Goal: Check status: Check status

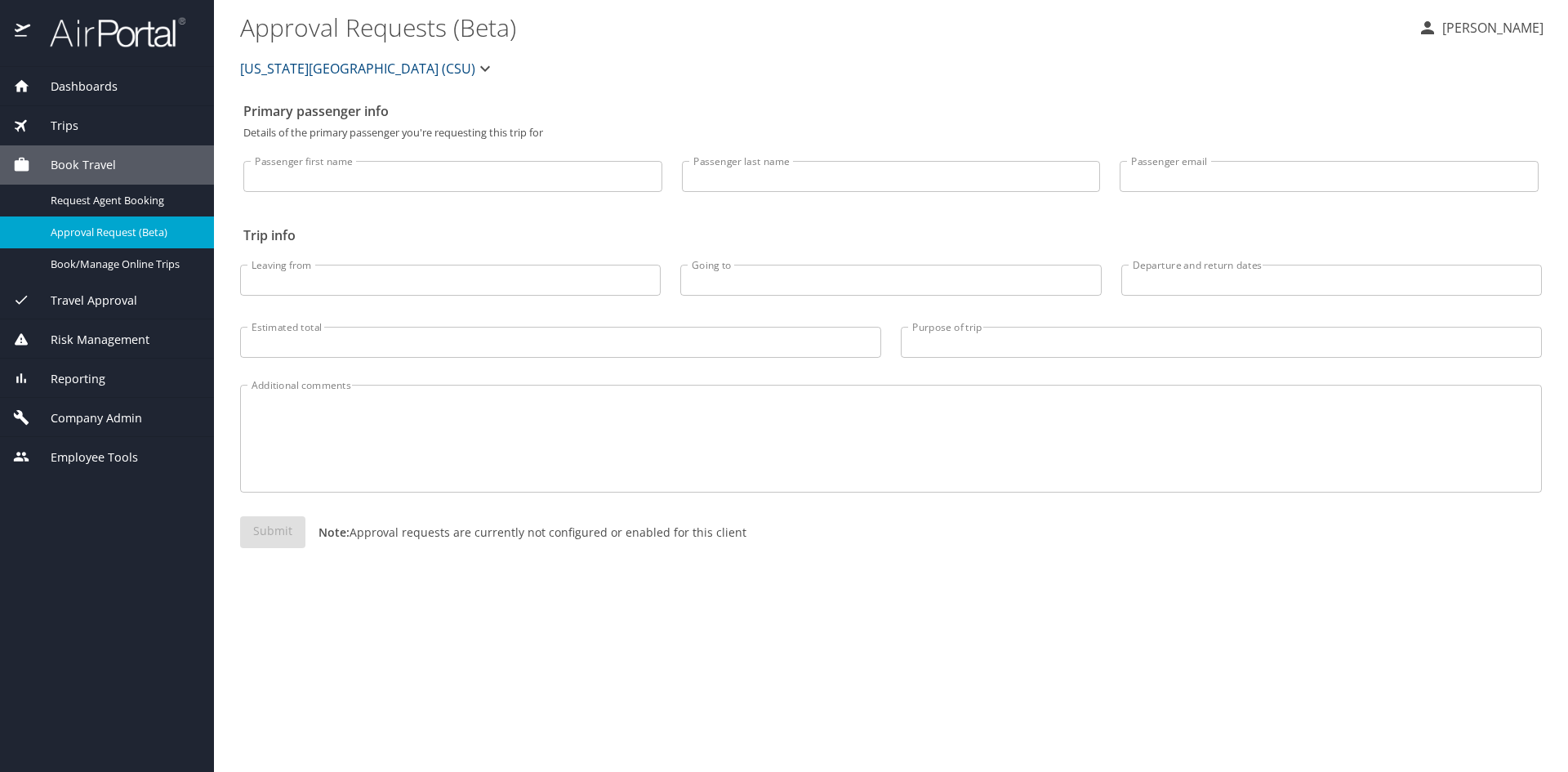
click at [82, 132] on div "Trips" at bounding box center [106, 125] width 188 height 18
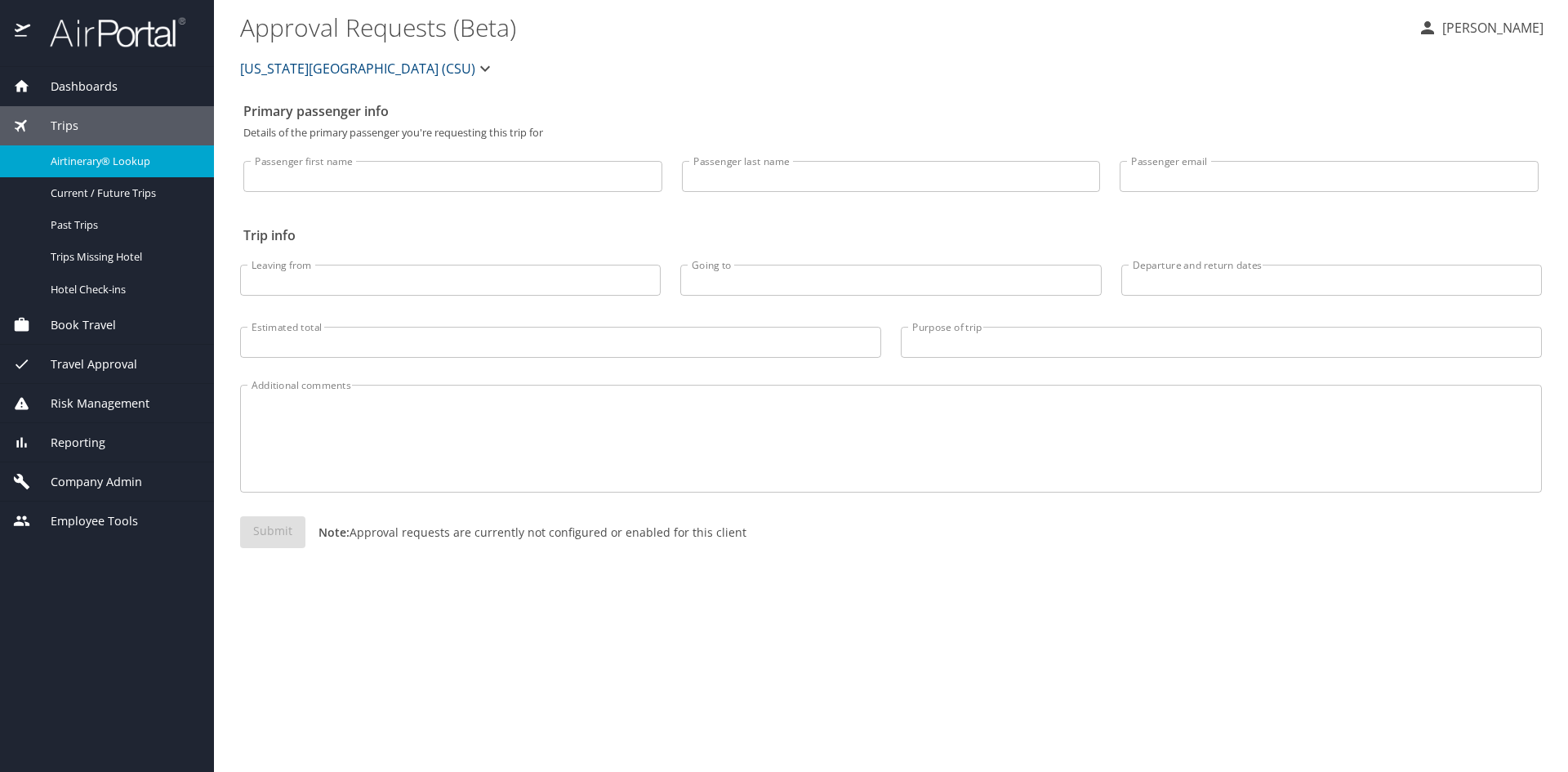
click at [87, 158] on span "Airtinerary® Lookup" at bounding box center [123, 161] width 144 height 16
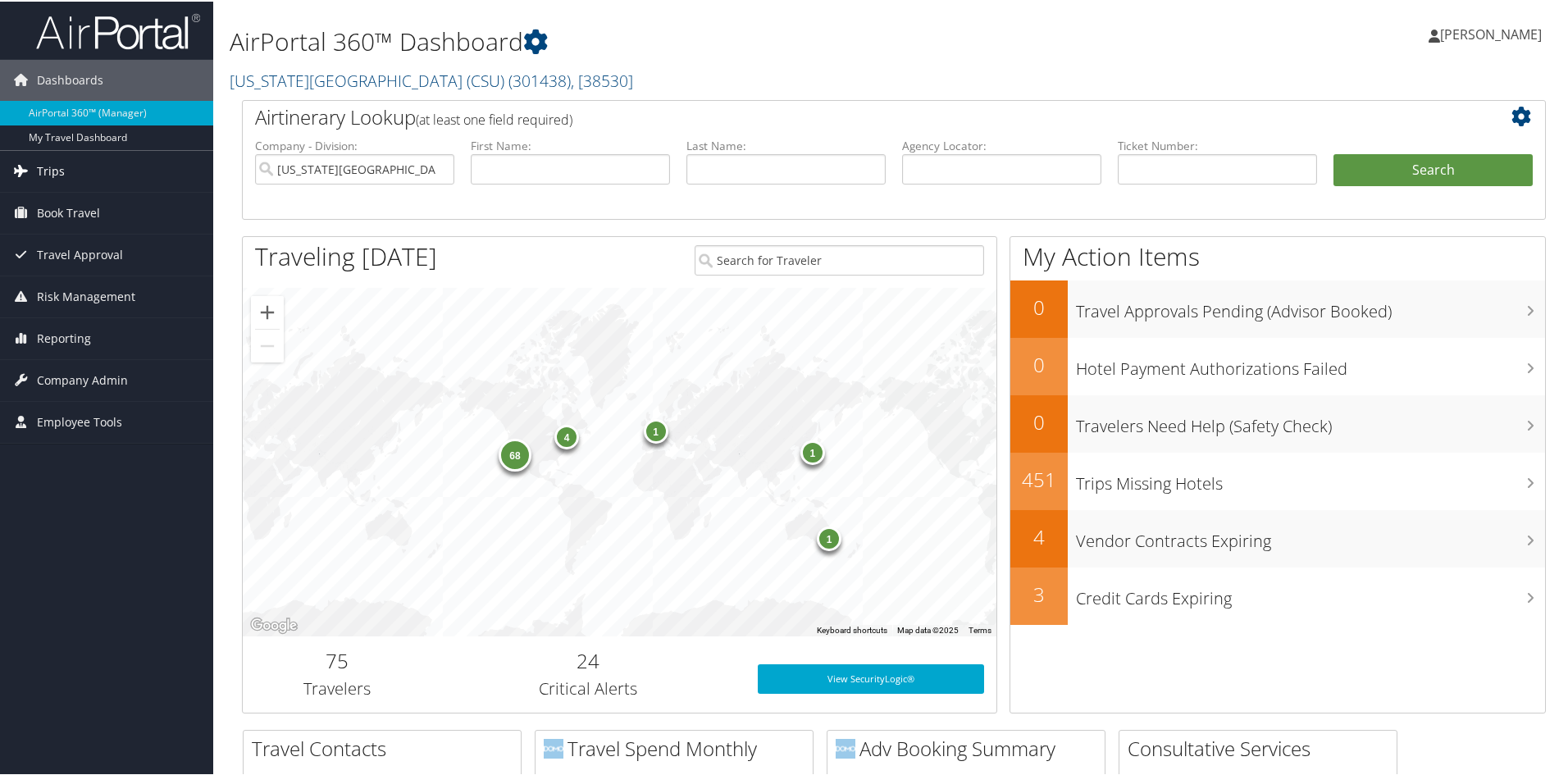
click at [93, 170] on link "Trips" at bounding box center [106, 169] width 213 height 41
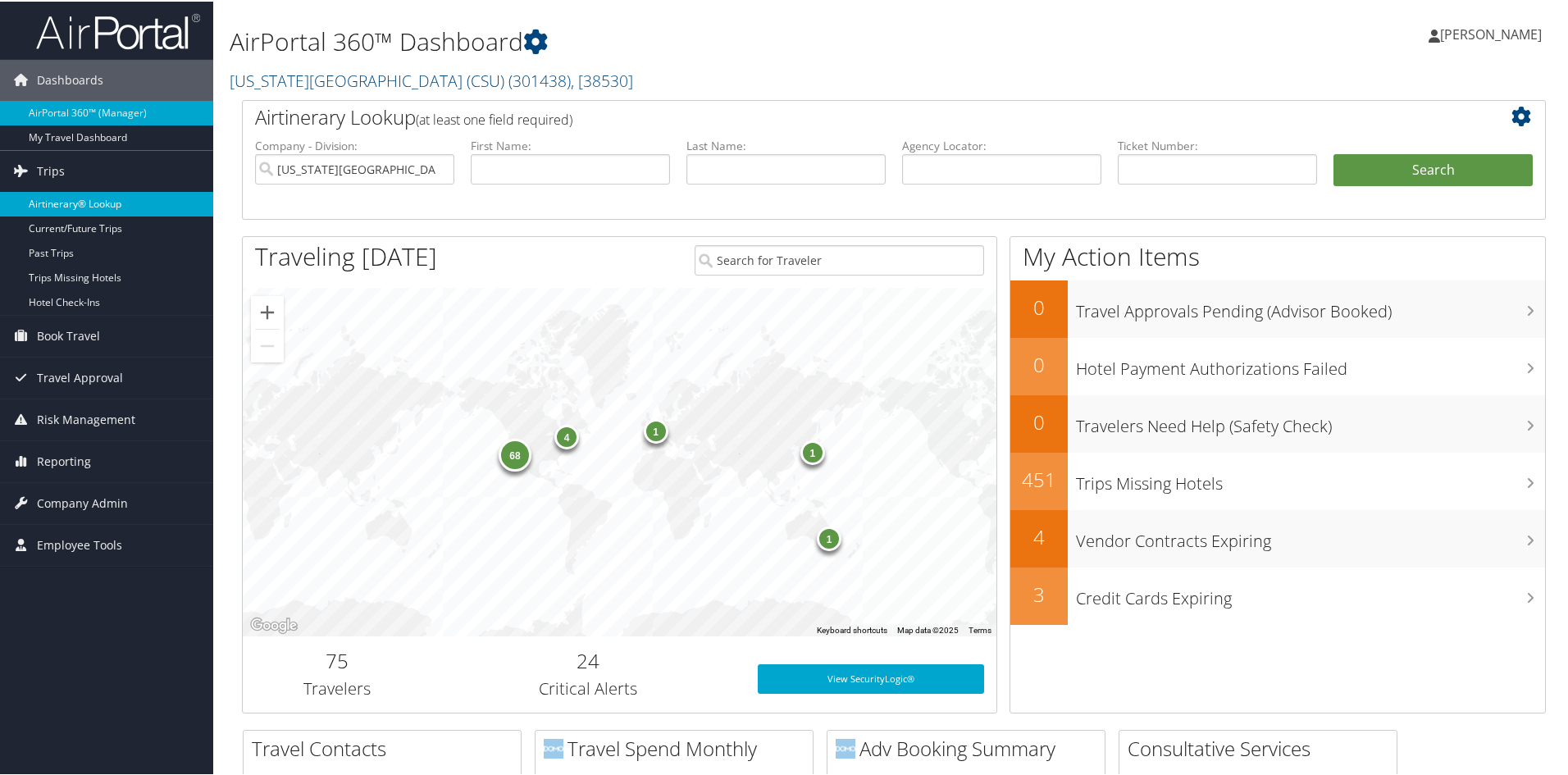
click at [86, 206] on link "Airtinerary® Lookup" at bounding box center [106, 202] width 213 height 24
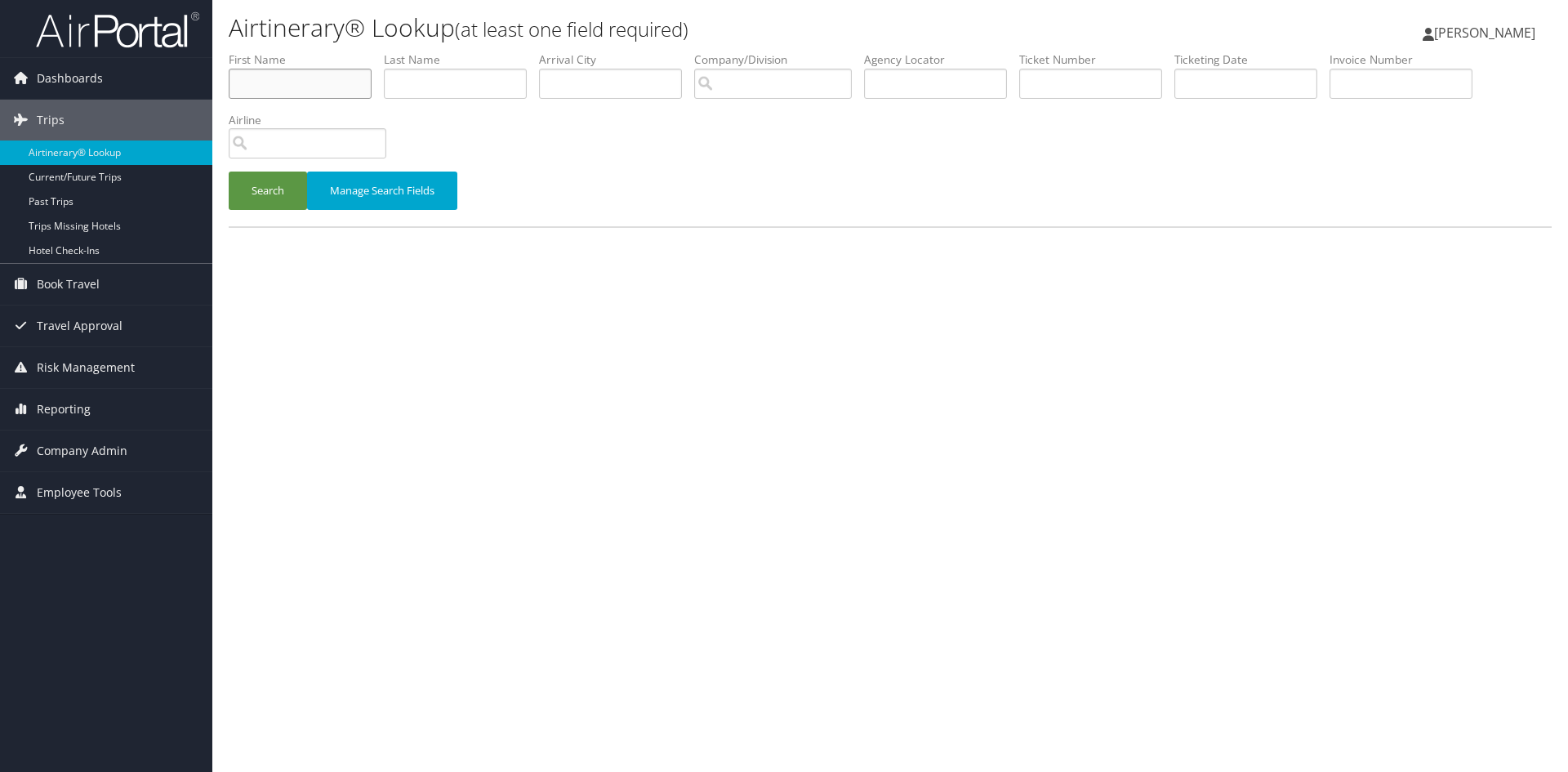
click at [310, 86] on input "text" at bounding box center [299, 83] width 143 height 30
click at [429, 87] on input "text" at bounding box center [455, 83] width 143 height 30
click at [326, 69] on input "text" at bounding box center [299, 83] width 143 height 30
type input "isabella"
click at [228, 171] on button "Search" at bounding box center [267, 190] width 79 height 38
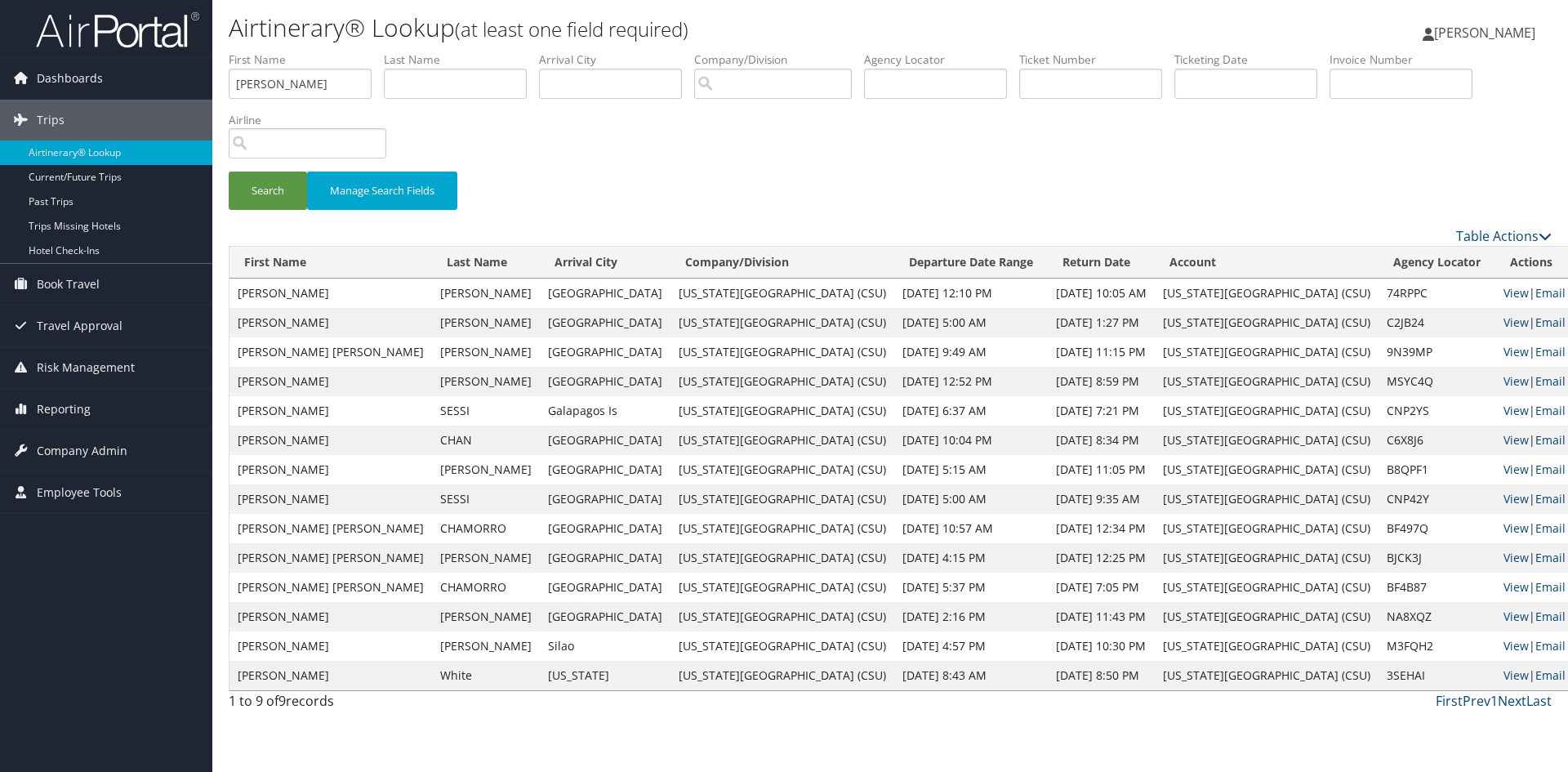
click at [1495, 371] on td "View | Email" at bounding box center [1534, 382] width 79 height 29
click at [1503, 383] on link "View" at bounding box center [1515, 381] width 25 height 16
click at [1503, 501] on link "View" at bounding box center [1515, 499] width 25 height 16
drag, startPoint x: 280, startPoint y: 86, endPoint x: 133, endPoint y: 79, distance: 147.2
click at [138, 80] on div "Dashboards AirPortal 360™ (Manager) My Travel Dashboard Trips Airtinerary® Look…" at bounding box center [784, 386] width 1568 height 772
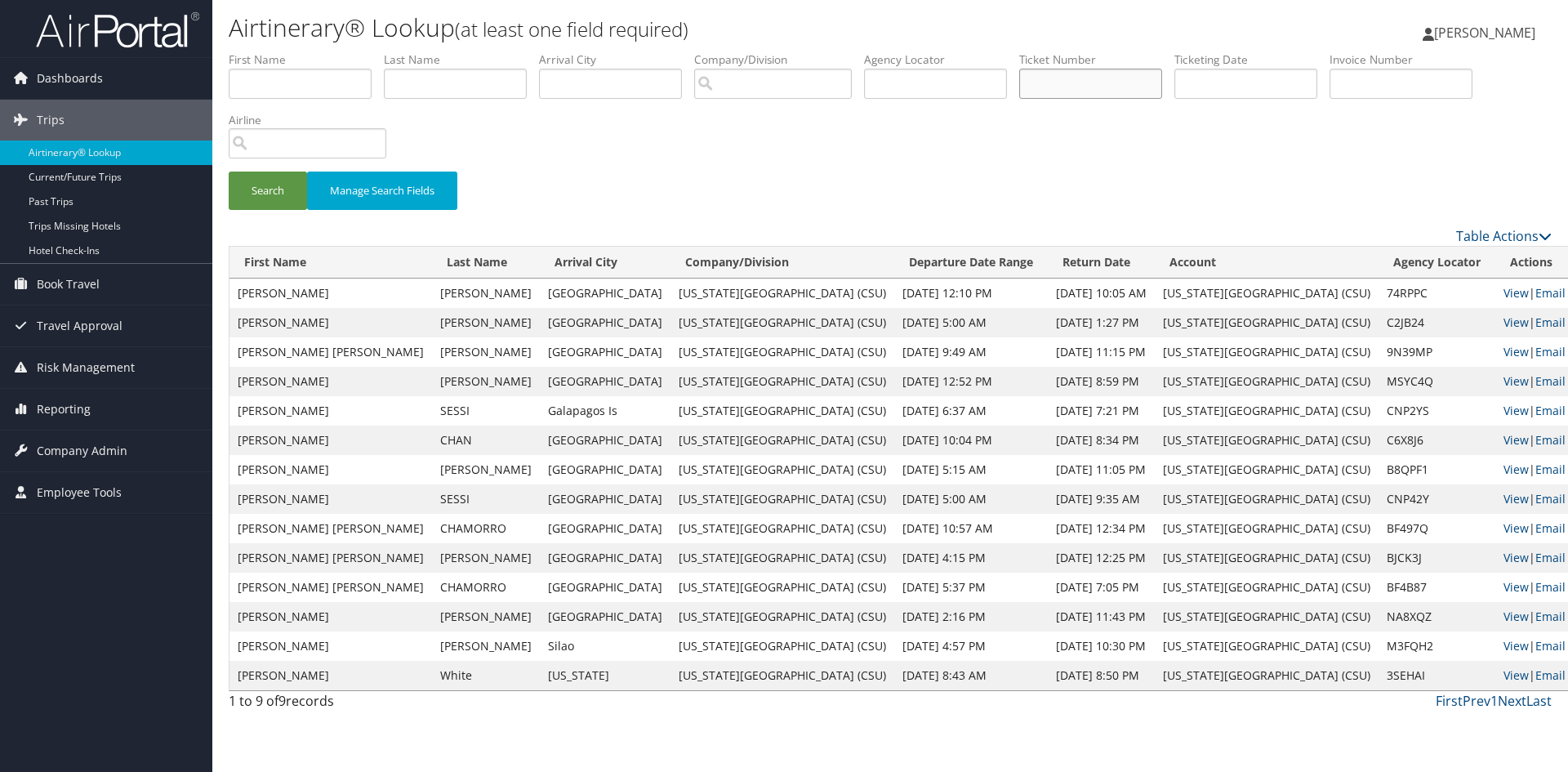
click at [1055, 91] on input "text" at bounding box center [1090, 83] width 143 height 30
paste input "0457308974038"
click at [273, 195] on button "Search" at bounding box center [267, 190] width 79 height 38
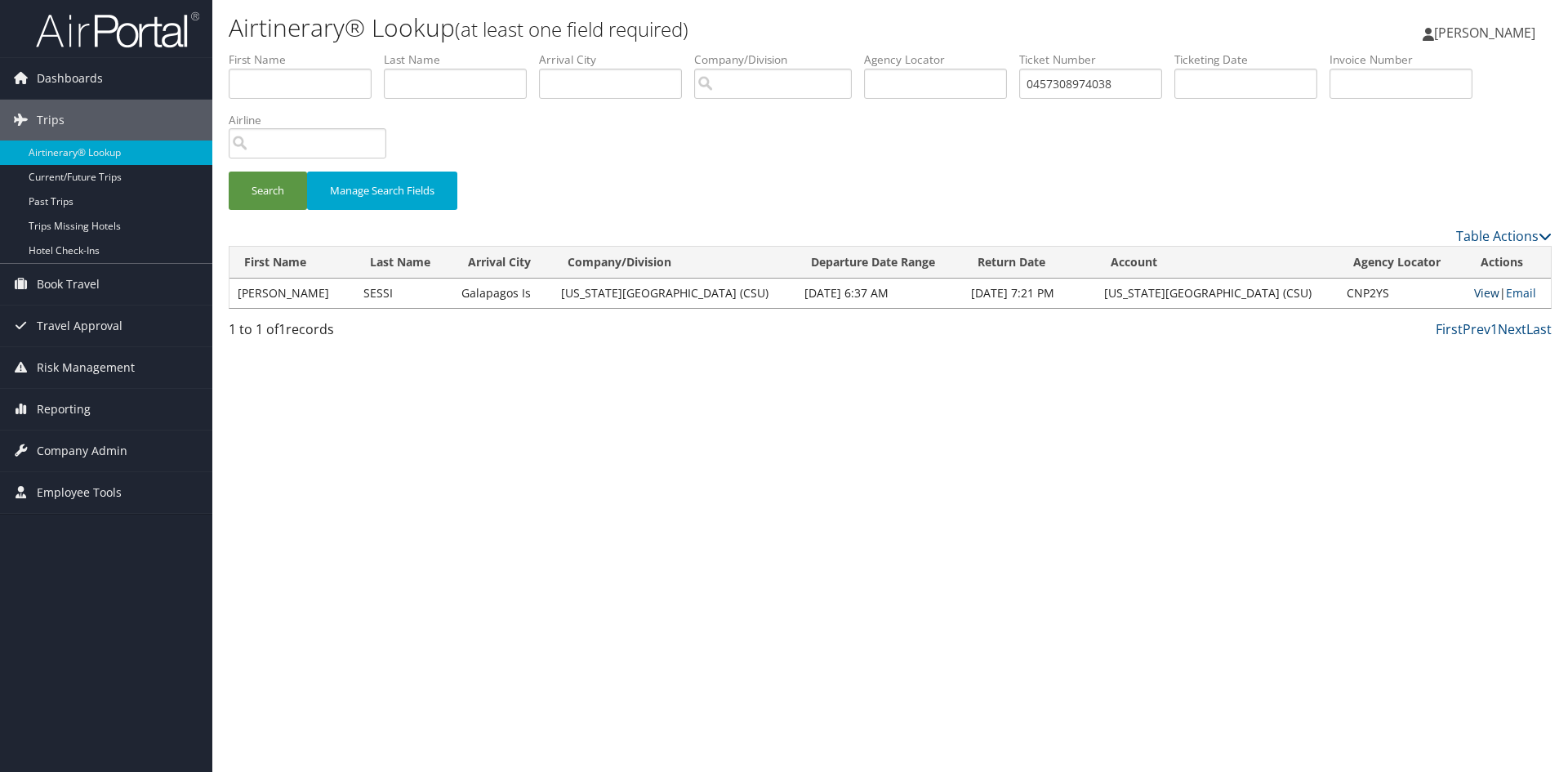
click at [1475, 291] on link "View" at bounding box center [1486, 293] width 25 height 16
drag, startPoint x: 1153, startPoint y: 87, endPoint x: 940, endPoint y: 74, distance: 213.4
click at [942, 51] on ul "First Name Last Name Departure City Arrival City Company/Division Airport/City …" at bounding box center [890, 51] width 1323 height 0
paste input "888822"
click at [284, 203] on button "Search" at bounding box center [267, 190] width 79 height 38
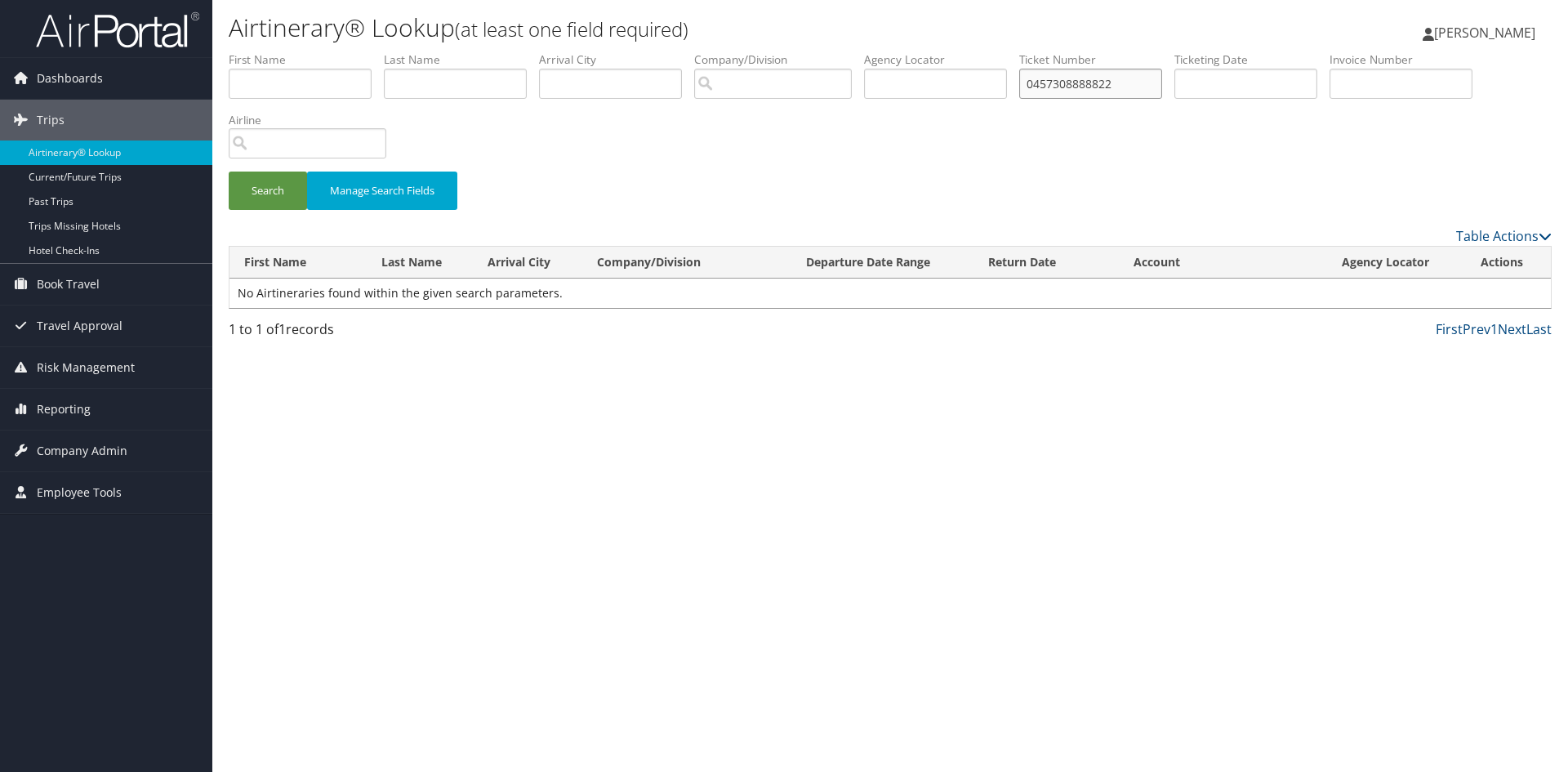
drag, startPoint x: 1162, startPoint y: 78, endPoint x: 903, endPoint y: 93, distance: 259.4
click at [935, 51] on ul "First Name Last Name Departure City Arrival City Company/Division Airport/City …" at bounding box center [890, 51] width 1323 height 0
click at [260, 201] on button "Search" at bounding box center [267, 190] width 79 height 38
drag, startPoint x: 1181, startPoint y: 92, endPoint x: 950, endPoint y: 82, distance: 231.2
click at [950, 51] on ul "First Name Last Name Departure City Arrival City Company/Division Airport/City …" at bounding box center [890, 51] width 1323 height 0
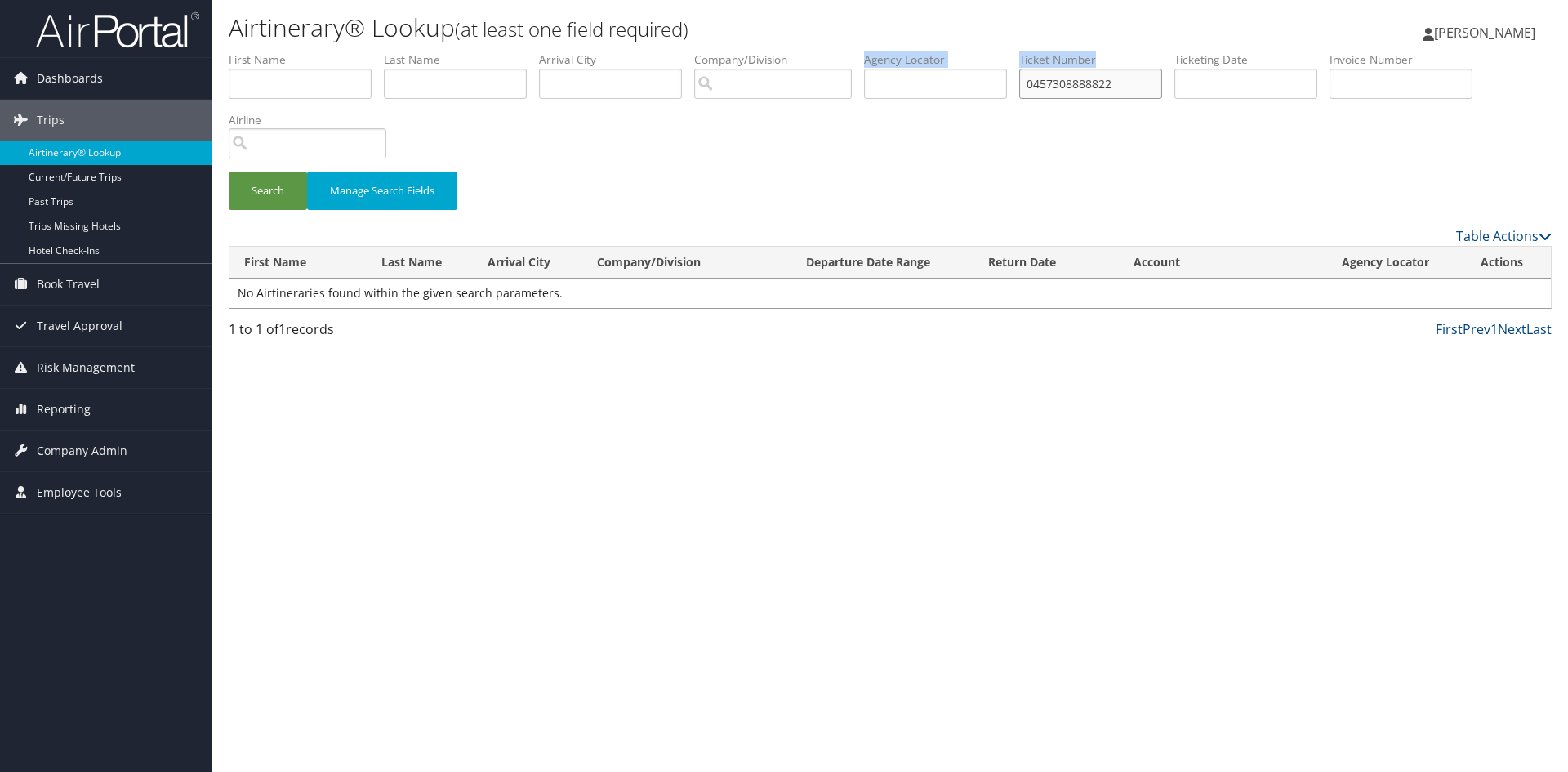
drag, startPoint x: 1108, startPoint y: 83, endPoint x: 1130, endPoint y: 87, distance: 22.4
click at [1109, 83] on input "0457308888822" at bounding box center [1090, 83] width 143 height 30
click at [1127, 84] on input "0457308888822" at bounding box center [1090, 83] width 143 height 30
drag, startPoint x: 1128, startPoint y: 84, endPoint x: 1049, endPoint y: 92, distance: 79.4
click at [1049, 92] on input "0457308888822" at bounding box center [1090, 83] width 143 height 30
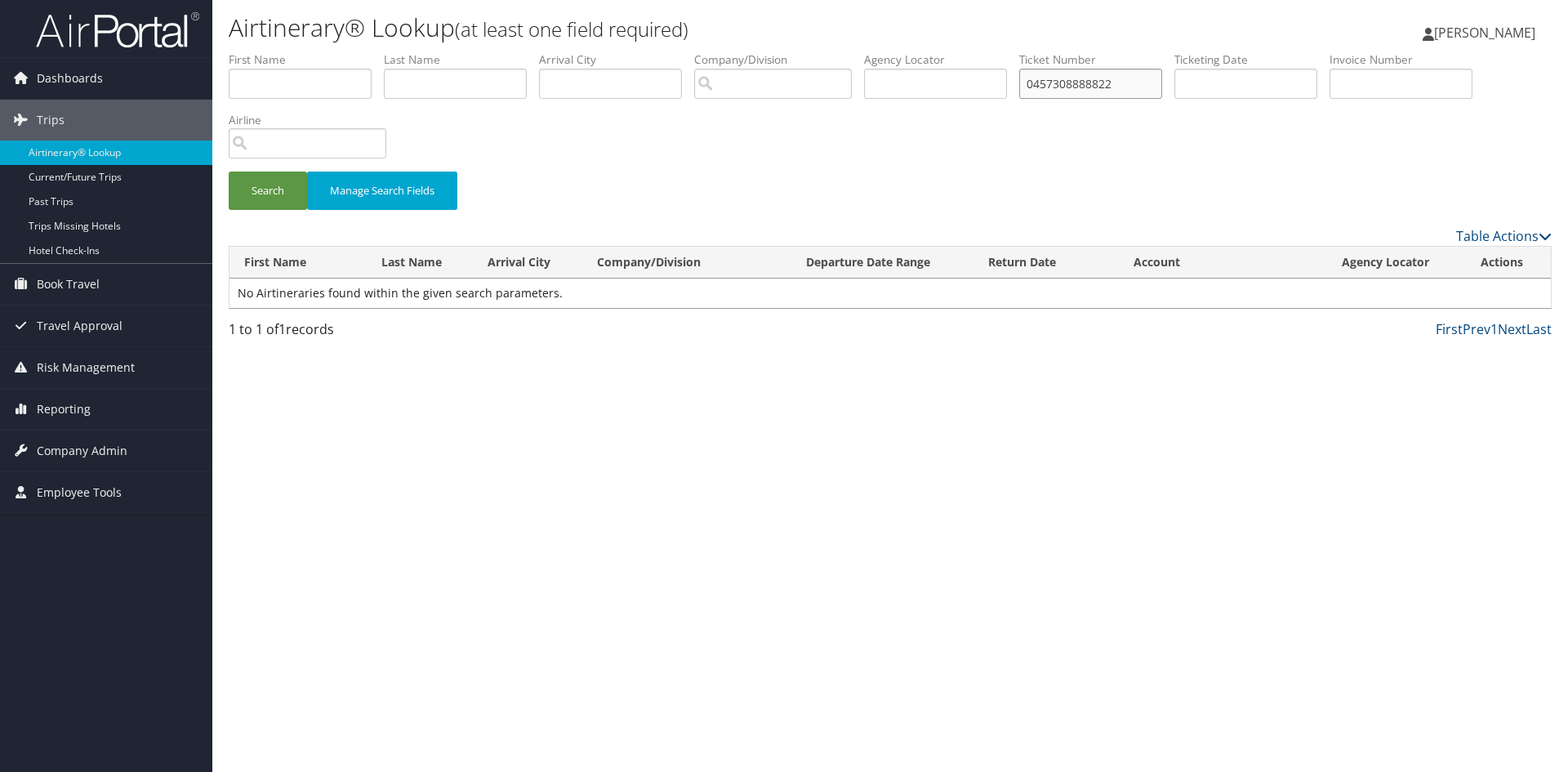
paste input "8900897343657"
click at [223, 178] on div "Search Manage Search Fields" at bounding box center [890, 198] width 1347 height 55
click at [260, 188] on button "Search" at bounding box center [267, 190] width 79 height 38
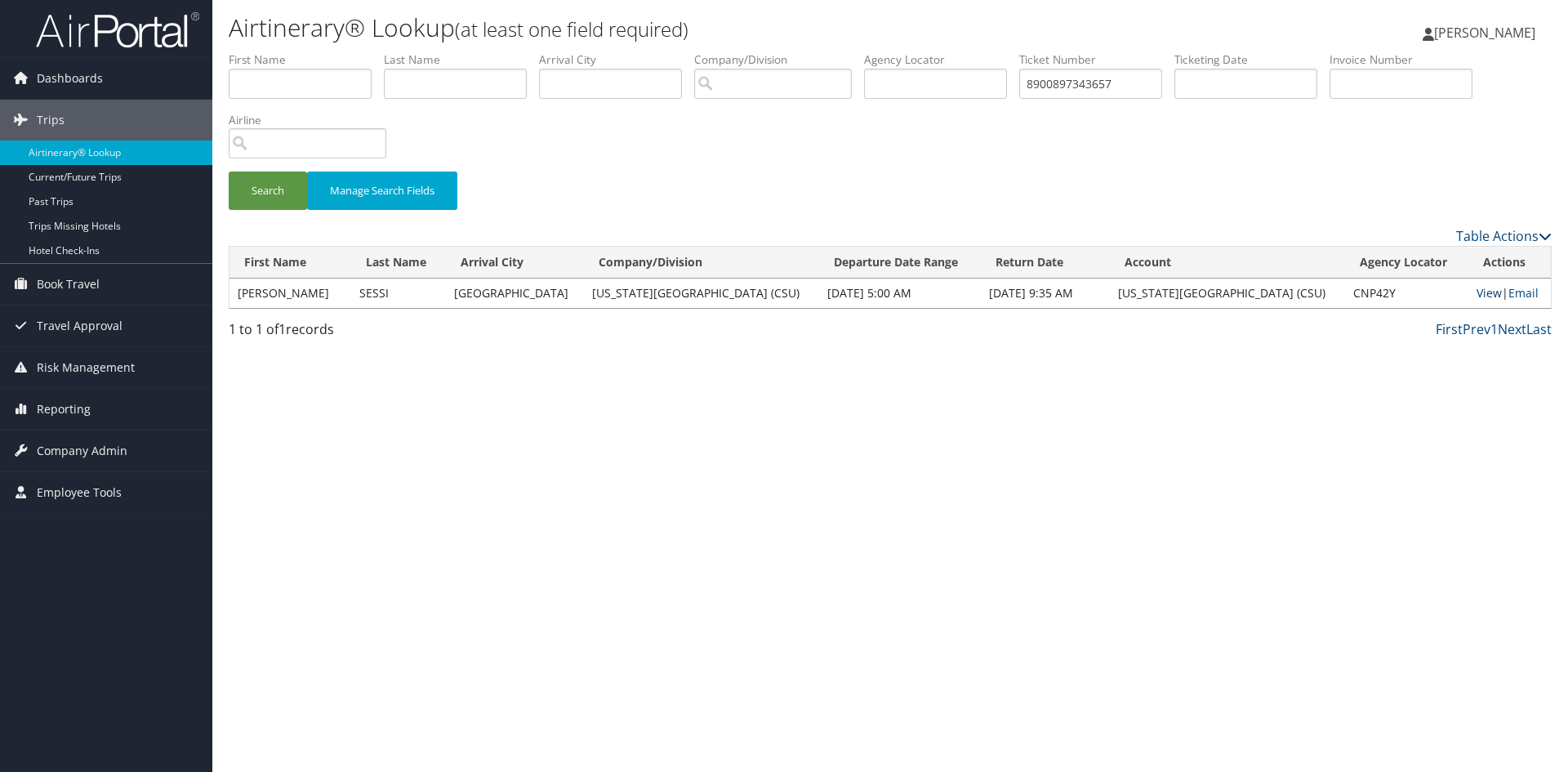
click at [1468, 290] on td "View | Email" at bounding box center [1509, 293] width 82 height 29
click at [1476, 292] on link "View" at bounding box center [1488, 293] width 25 height 16
drag, startPoint x: 1152, startPoint y: 88, endPoint x: 928, endPoint y: 120, distance: 226.3
click at [969, 51] on ul "First Name Last Name Departure City Arrival City Company/Division Airport/City …" at bounding box center [890, 51] width 1323 height 0
paste input "60"
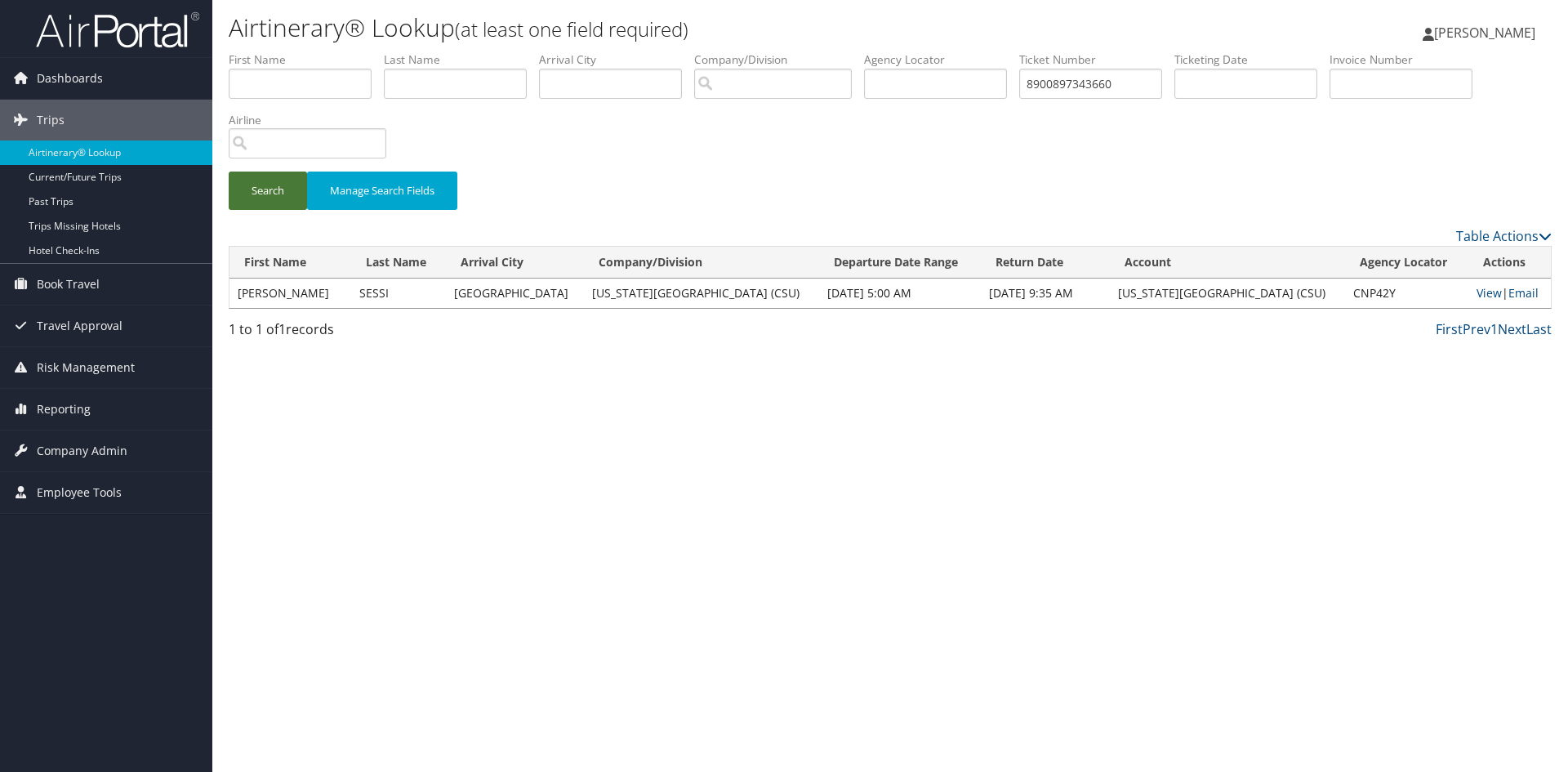
drag, startPoint x: 239, startPoint y: 188, endPoint x: 275, endPoint y: 194, distance: 36.5
click at [240, 188] on button "Search" at bounding box center [267, 190] width 79 height 38
click at [1488, 299] on link "View" at bounding box center [1486, 293] width 25 height 16
drag, startPoint x: 1138, startPoint y: 87, endPoint x: 954, endPoint y: 109, distance: 185.3
click at [989, 51] on ul "First Name Last Name Departure City Arrival City Company/Division Airport/City …" at bounding box center [890, 51] width 1323 height 0
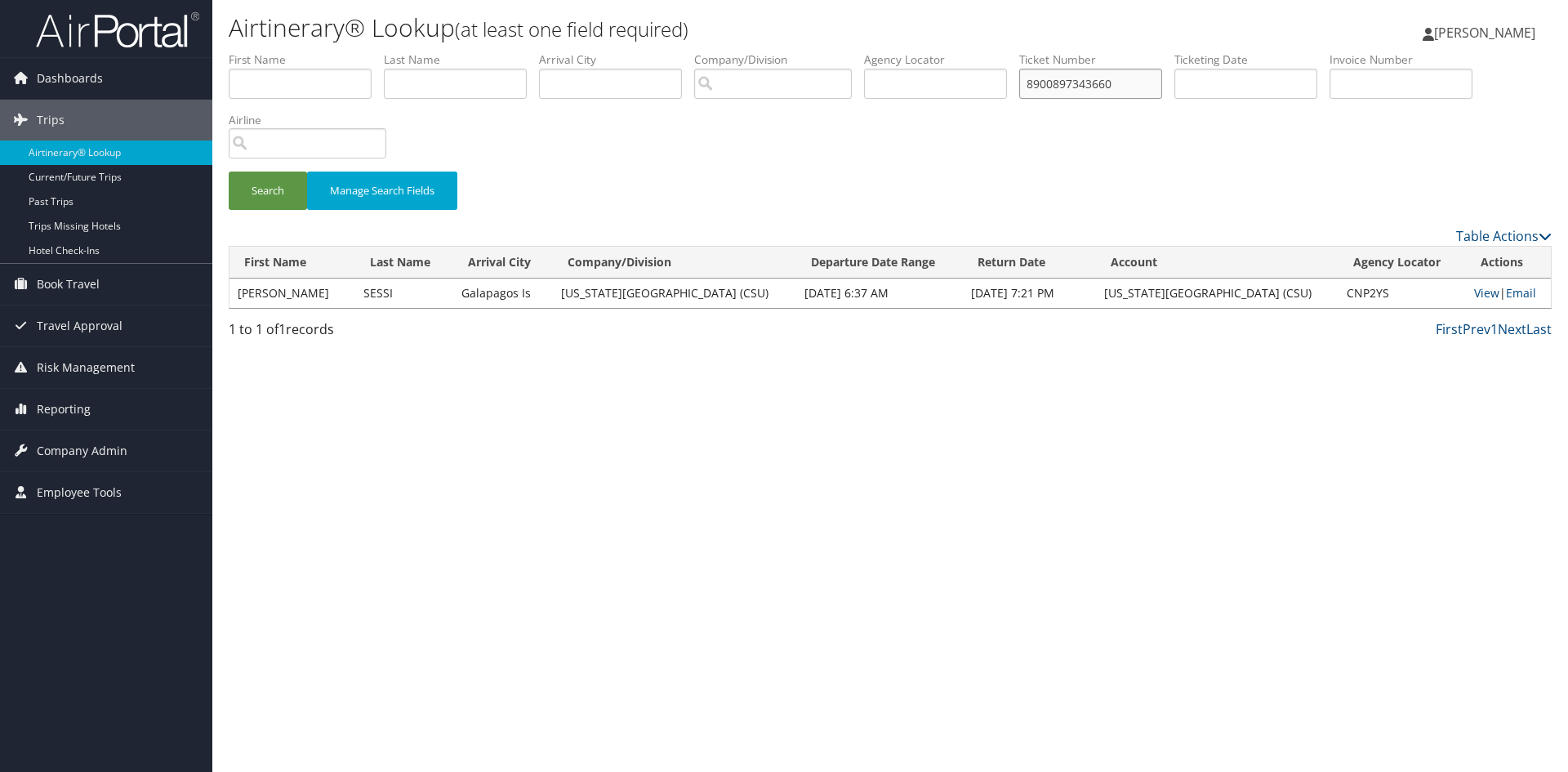
paste input "54939"
click at [273, 192] on button "Search" at bounding box center [267, 190] width 79 height 38
click at [1487, 297] on link "View" at bounding box center [1486, 293] width 25 height 16
drag, startPoint x: 1149, startPoint y: 80, endPoint x: 880, endPoint y: 100, distance: 269.7
click at [942, 51] on ul "First Name Last Name Departure City Arrival City Company/Division Airport/City …" at bounding box center [890, 51] width 1323 height 0
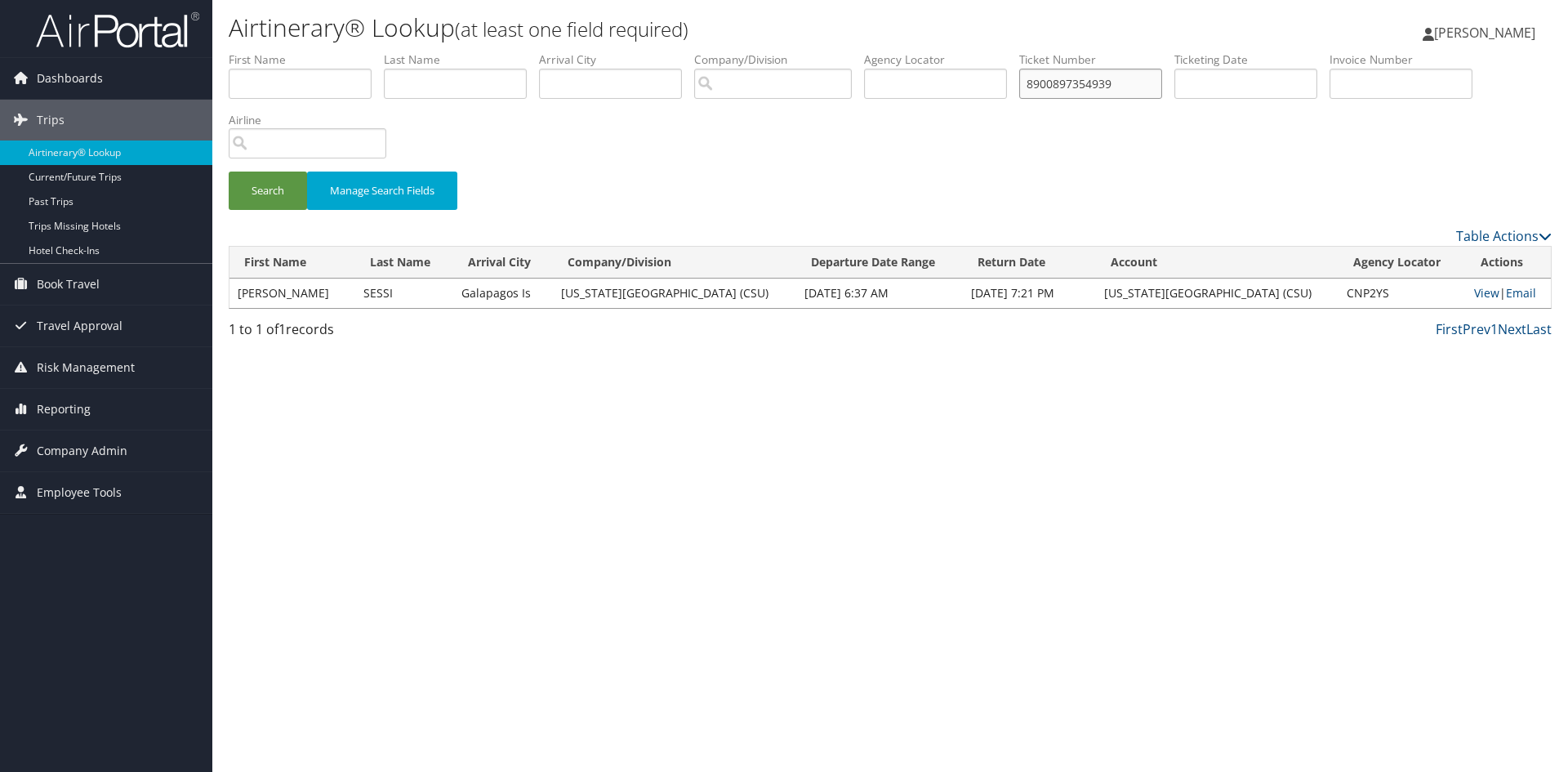
paste input "43660"
click at [273, 198] on button "Search" at bounding box center [267, 190] width 79 height 38
click at [1488, 291] on link "View" at bounding box center [1486, 293] width 25 height 16
drag, startPoint x: 1156, startPoint y: 87, endPoint x: 991, endPoint y: 83, distance: 165.0
click at [998, 51] on ul "First Name Last Name Departure City Arrival City Company/Division Airport/City …" at bounding box center [890, 51] width 1323 height 0
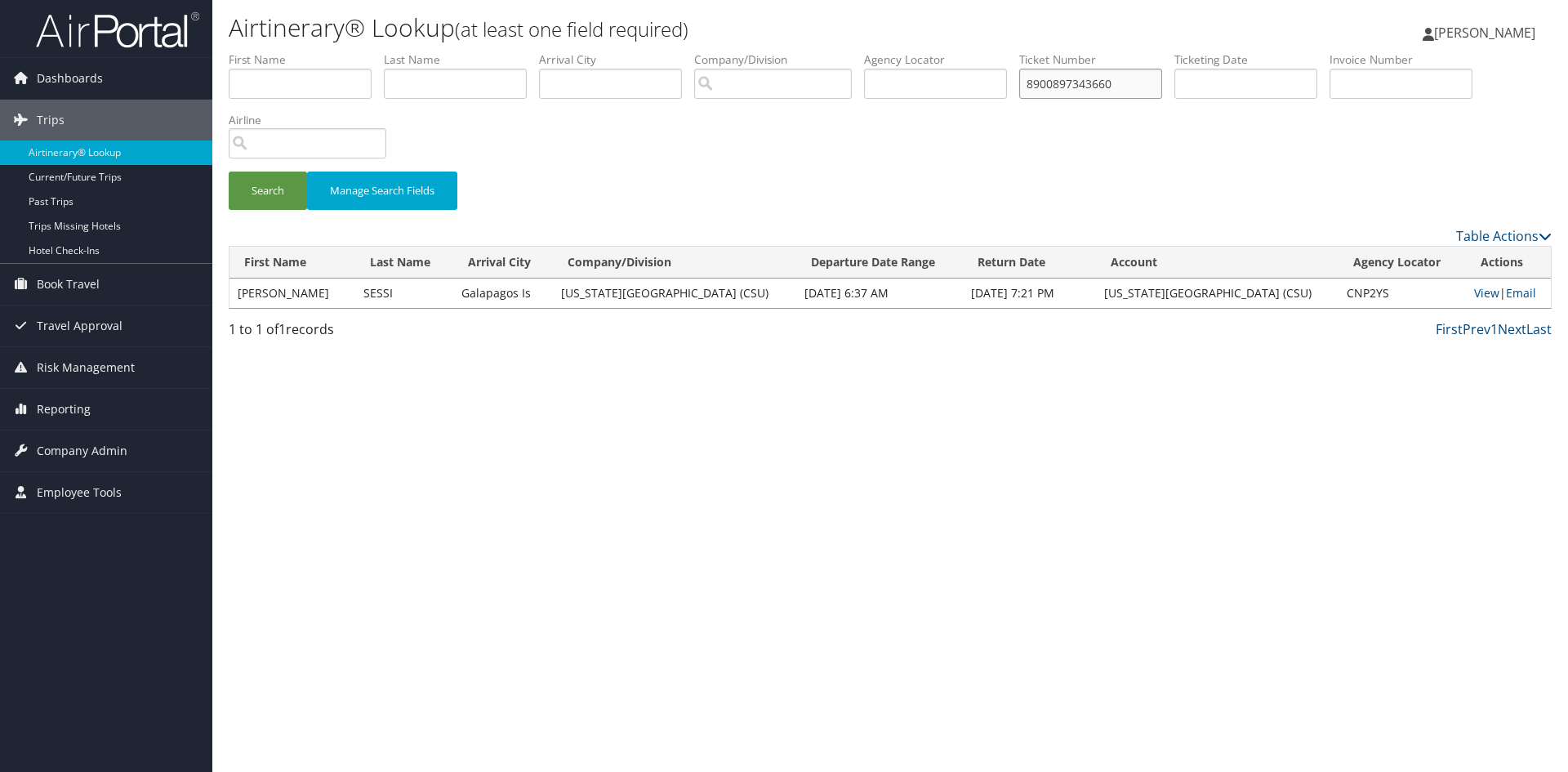
paste input "0457308974032"
click at [282, 190] on button "Search" at bounding box center [267, 190] width 79 height 38
click at [1480, 292] on link "View" at bounding box center [1487, 293] width 25 height 16
drag, startPoint x: 1149, startPoint y: 84, endPoint x: 902, endPoint y: 68, distance: 247.5
click at [925, 51] on ul "First Name Last Name Departure City Arrival City Company/Division Airport/City …" at bounding box center [890, 51] width 1323 height 0
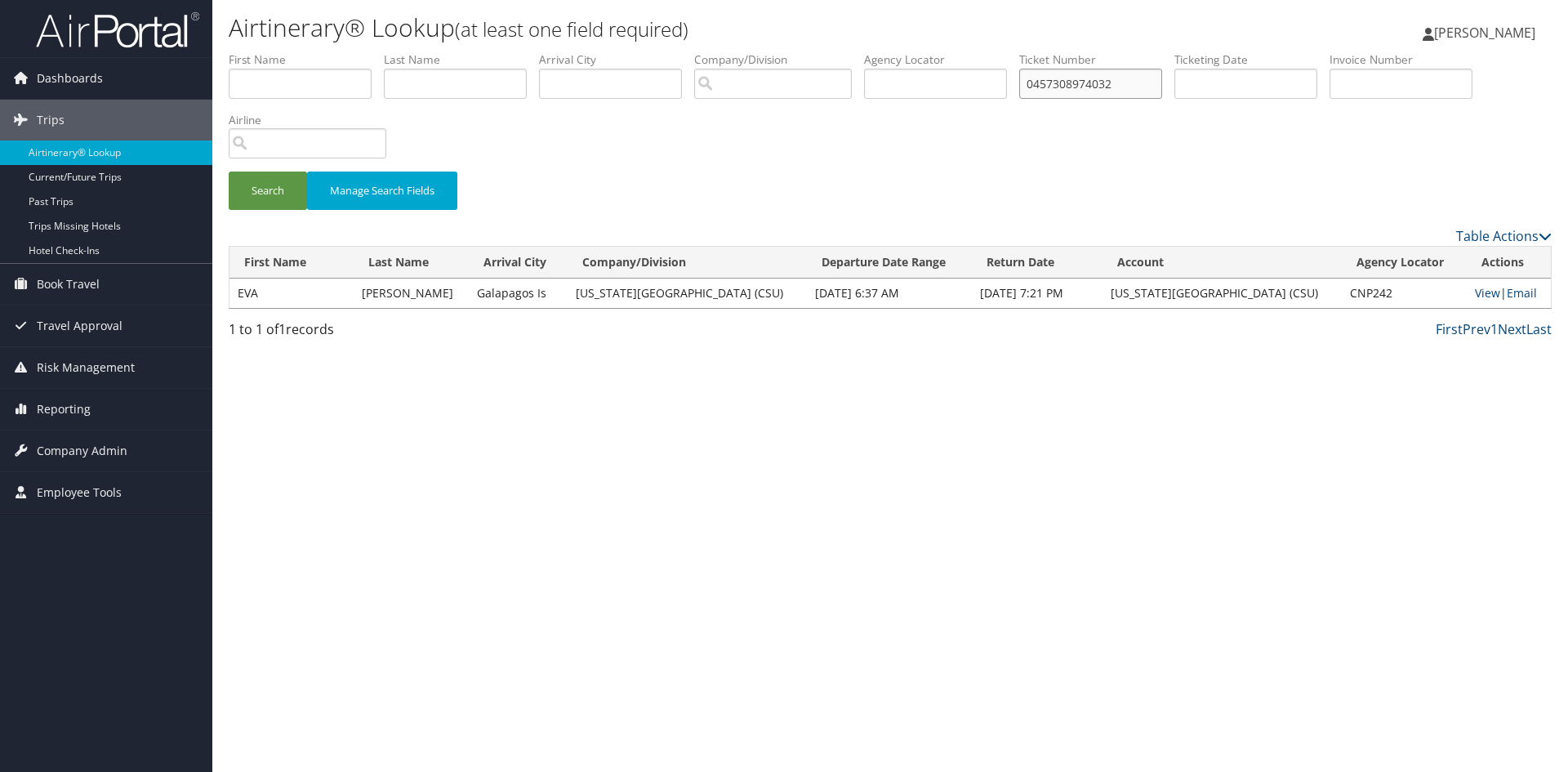
paste input "167308888823"
type input "0167308888823"
click at [256, 192] on button "Search" at bounding box center [267, 190] width 79 height 38
click at [1477, 295] on link "View" at bounding box center [1489, 293] width 25 height 16
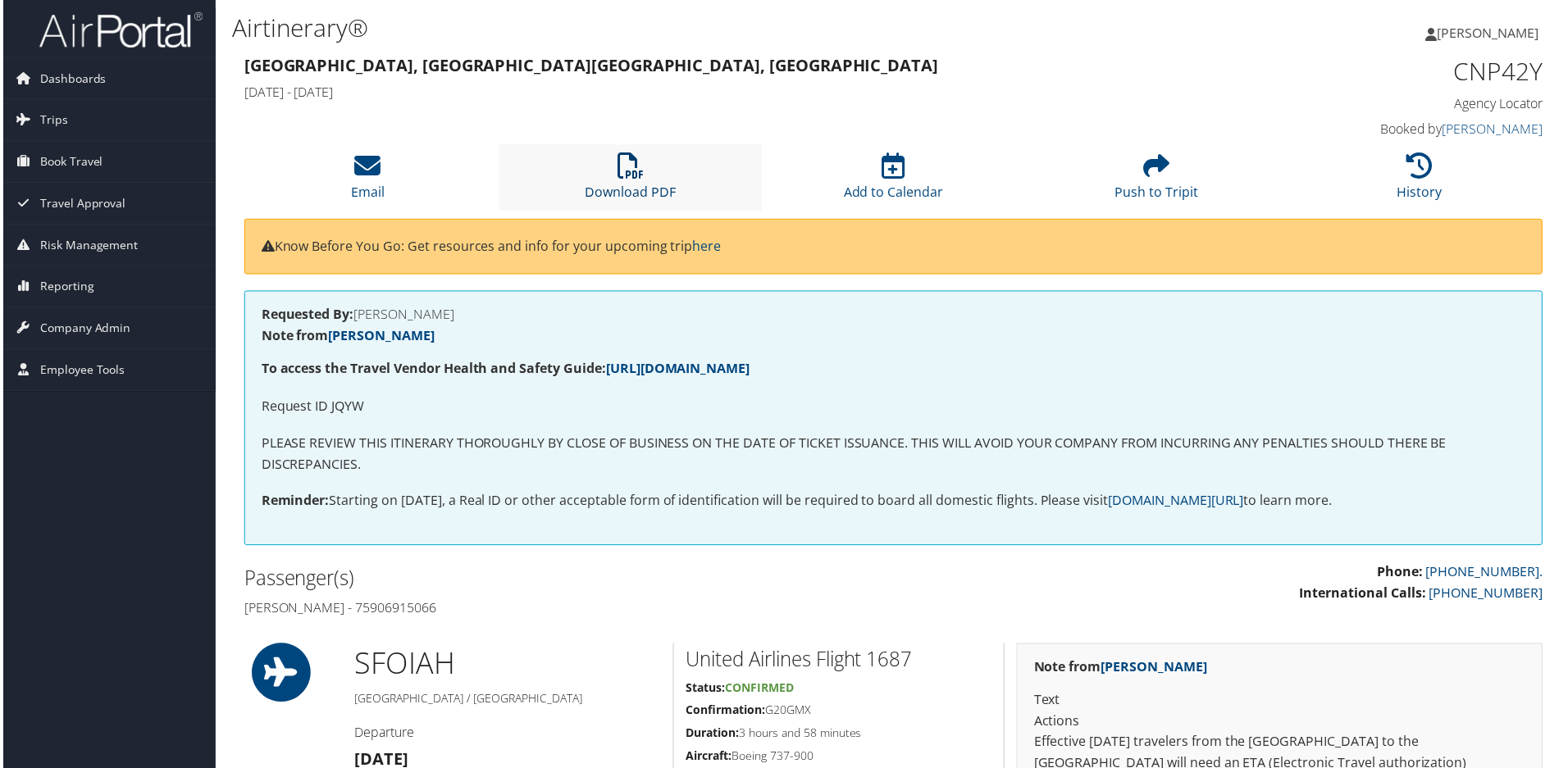
drag, startPoint x: 633, startPoint y: 173, endPoint x: 641, endPoint y: 207, distance: 34.9
click at [633, 173] on icon at bounding box center [630, 166] width 26 height 26
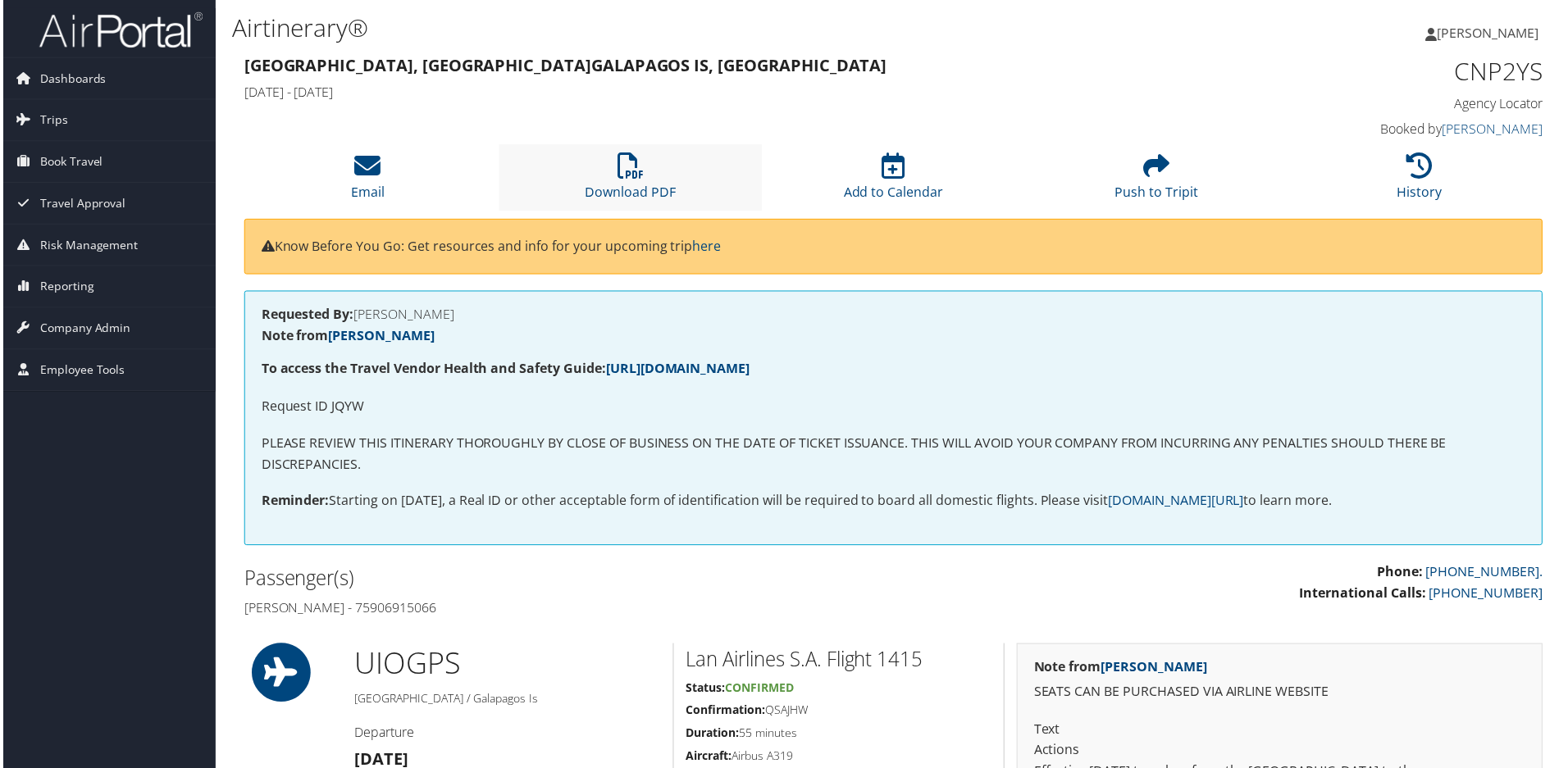
click at [610, 169] on li "Download PDF" at bounding box center [630, 178] width 264 height 66
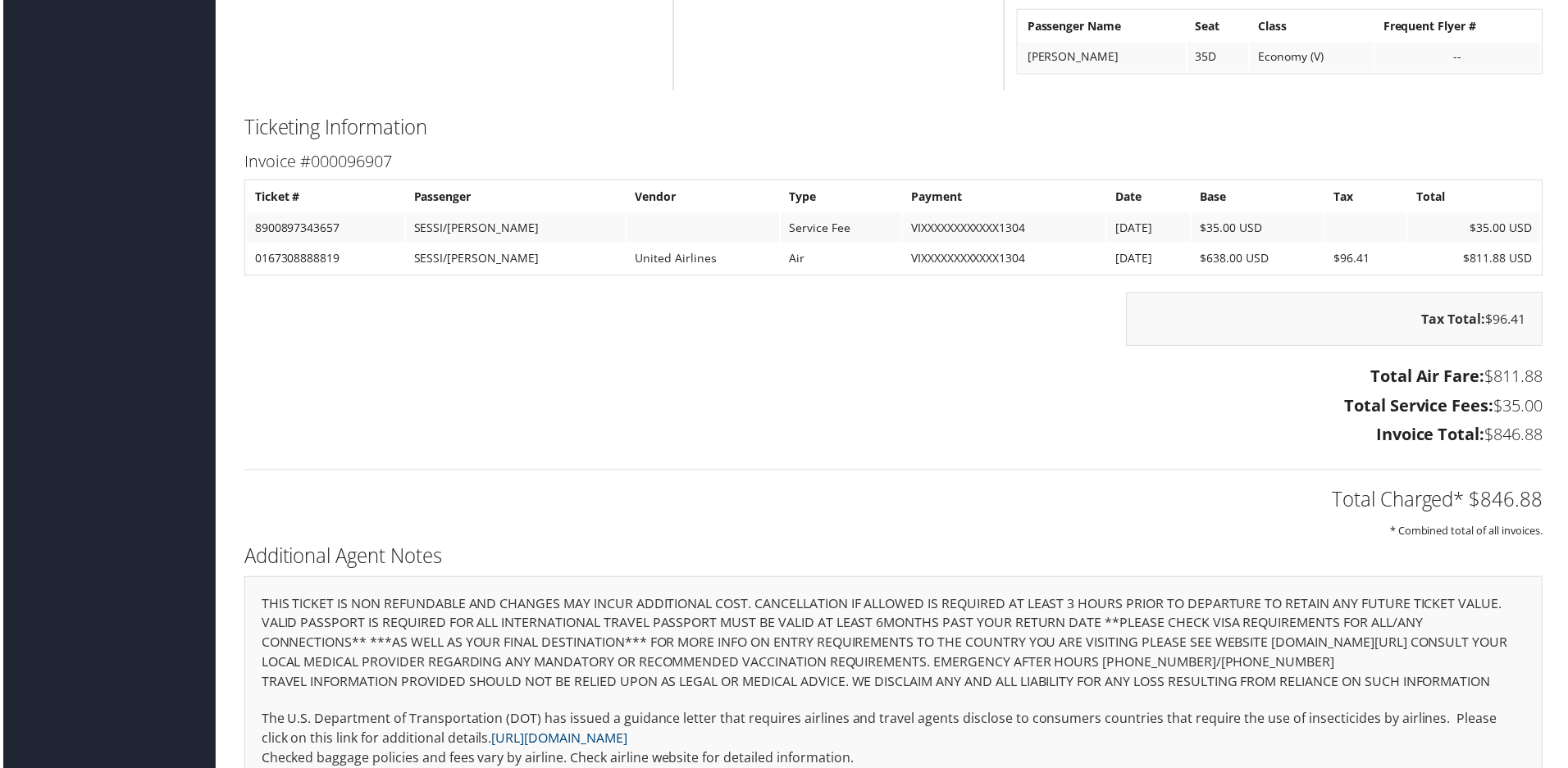
scroll to position [2705, 0]
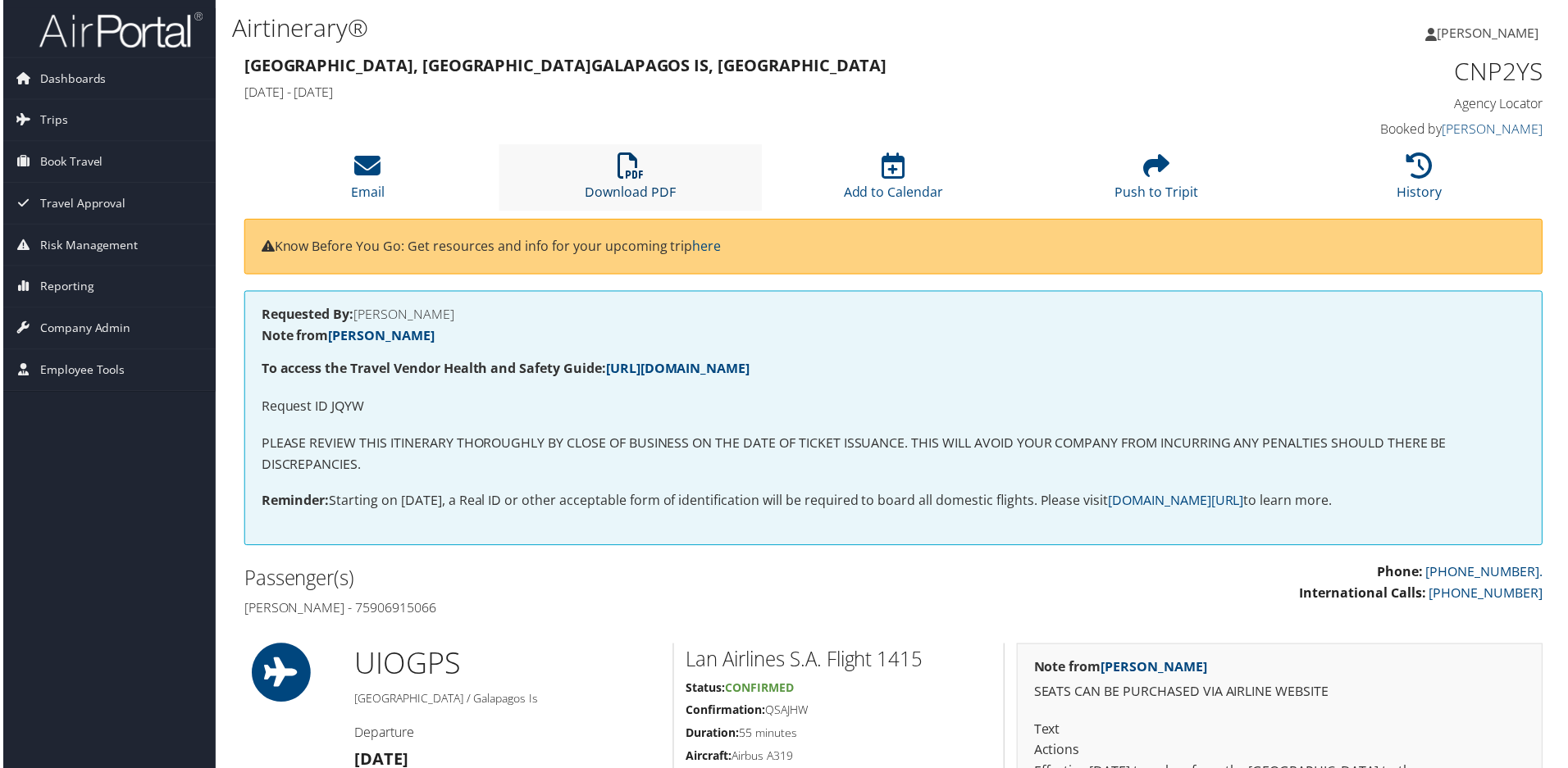
click at [624, 162] on icon at bounding box center [630, 166] width 26 height 26
drag, startPoint x: 613, startPoint y: 170, endPoint x: 648, endPoint y: 248, distance: 85.5
click at [613, 171] on li "Download PDF" at bounding box center [630, 178] width 264 height 66
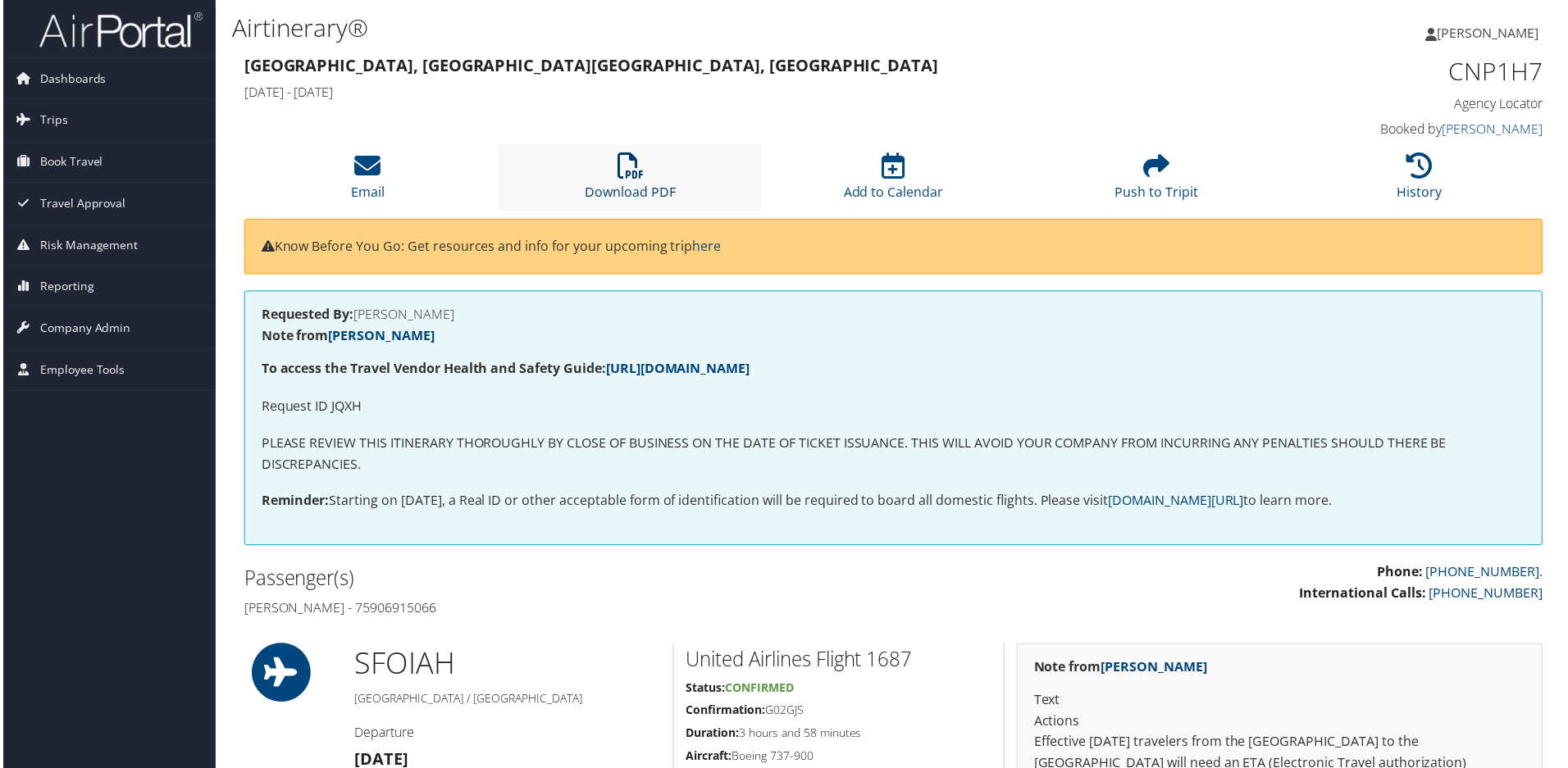
click at [634, 185] on link "Download PDF" at bounding box center [630, 182] width 91 height 39
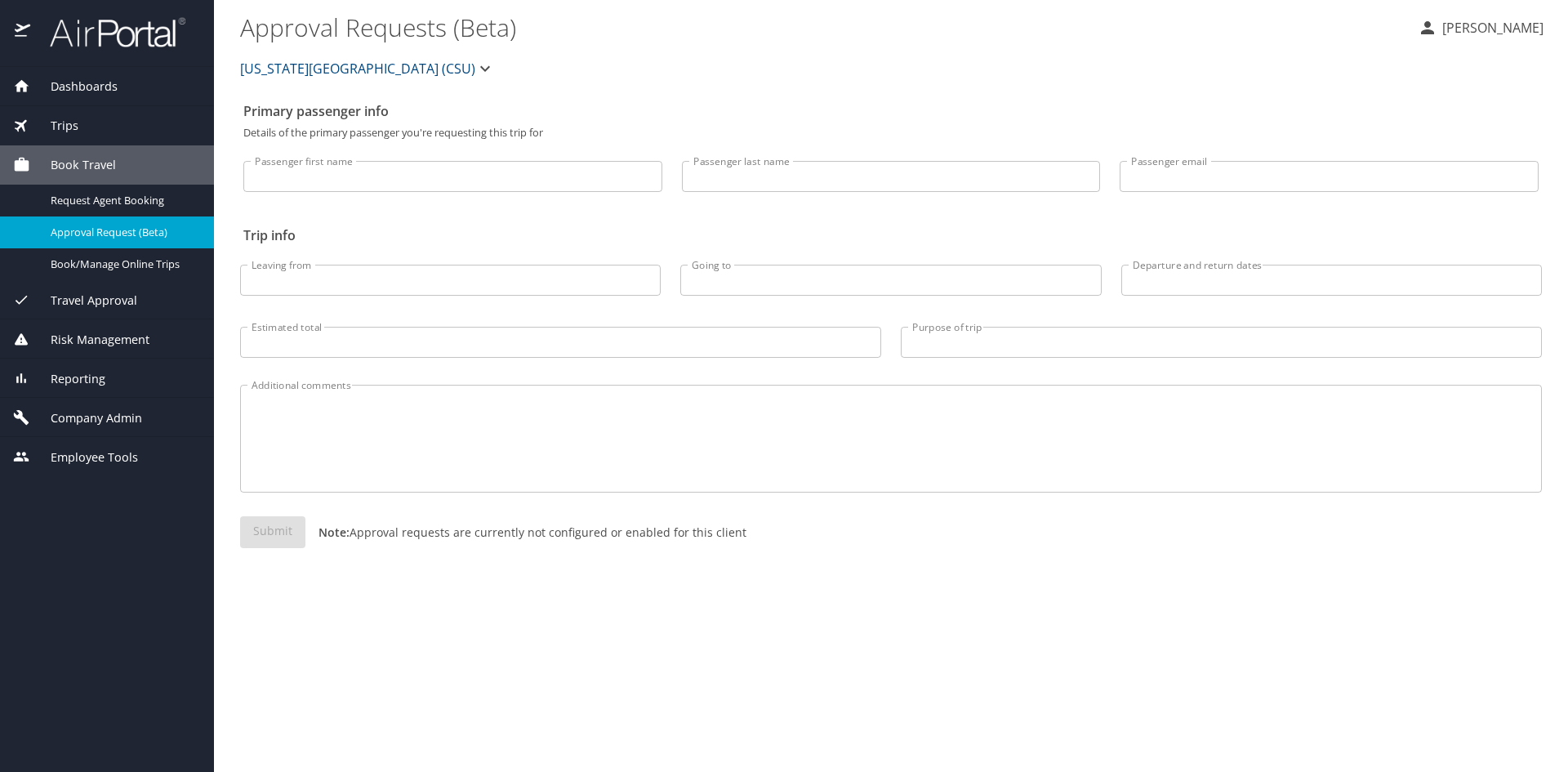
click at [103, 126] on div "Trips" at bounding box center [106, 125] width 188 height 18
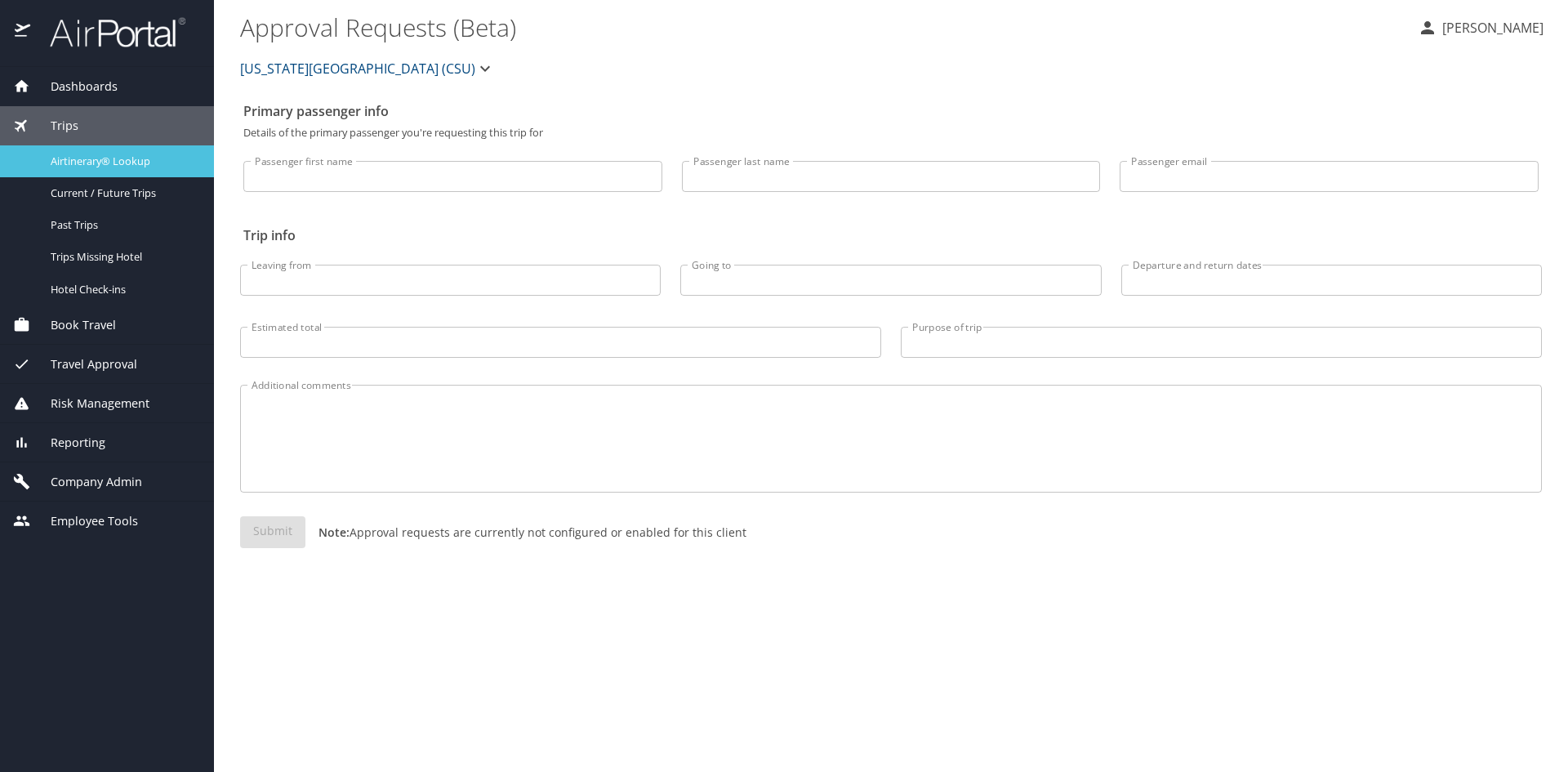
click at [94, 159] on span "Airtinerary® Lookup" at bounding box center [123, 161] width 144 height 16
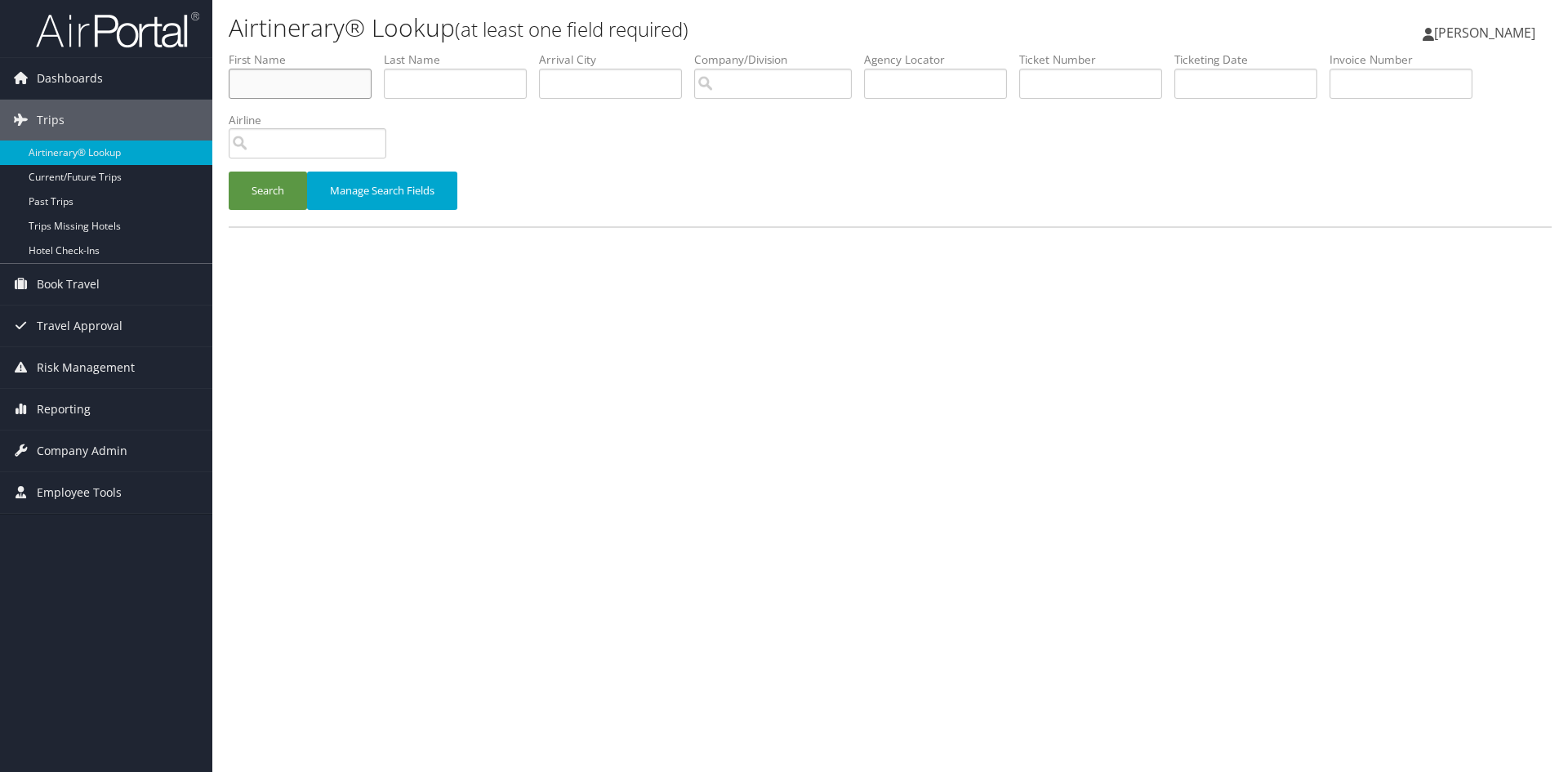
click at [331, 93] on input "text" at bounding box center [299, 83] width 143 height 30
click at [1089, 87] on input "text" at bounding box center [1090, 83] width 143 height 30
paste input "8900897270704"
click at [244, 191] on button "Search" at bounding box center [267, 190] width 79 height 38
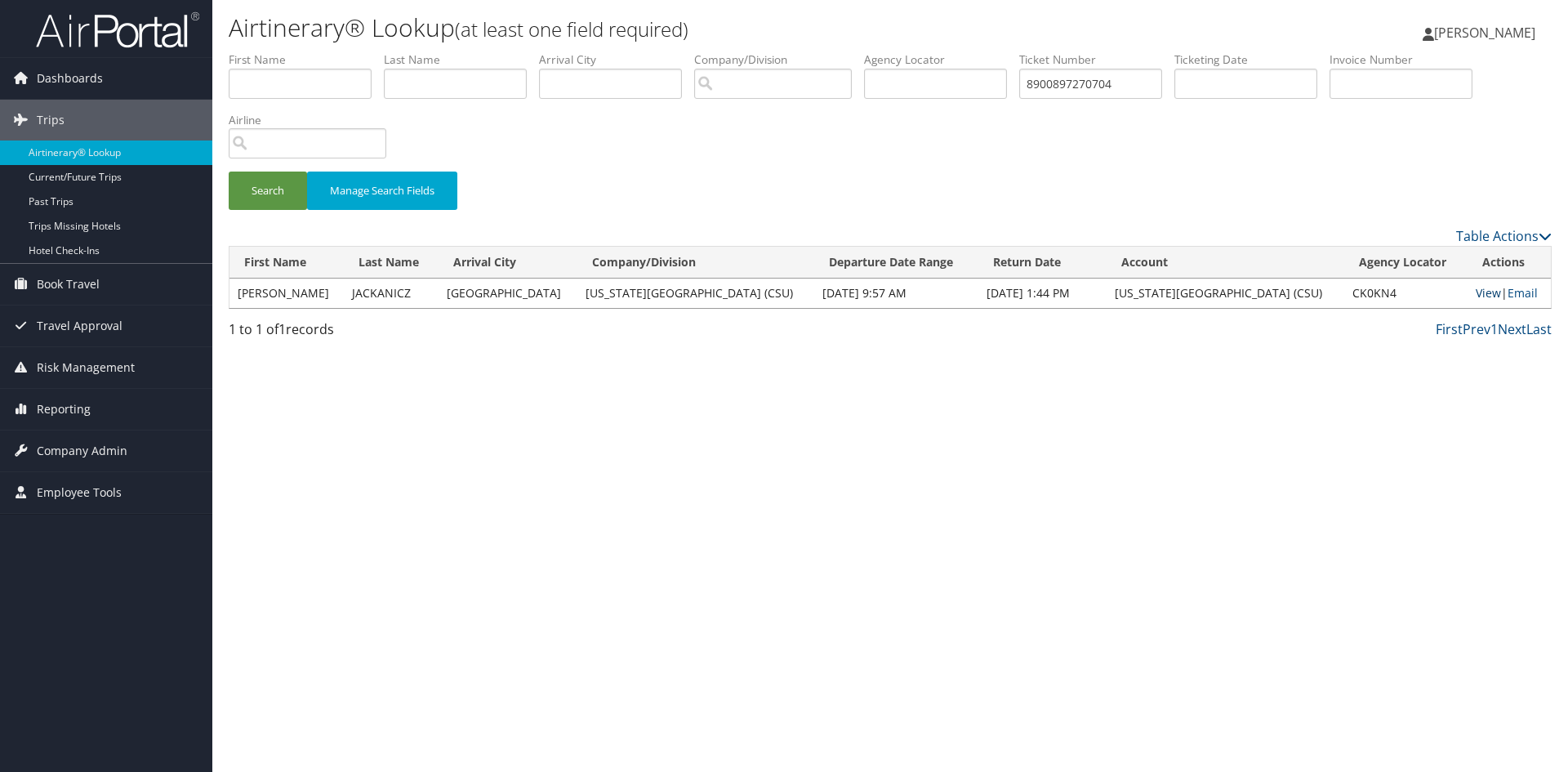
click at [1475, 290] on link "View" at bounding box center [1488, 293] width 25 height 16
drag, startPoint x: 1150, startPoint y: 84, endPoint x: 920, endPoint y: 69, distance: 230.5
click at [928, 51] on ul "First Name Last Name Departure City Arrival City Company/Division Airport/City …" at bounding box center [890, 51] width 1323 height 0
paste input "0277308687237"
type input "0277308687237"
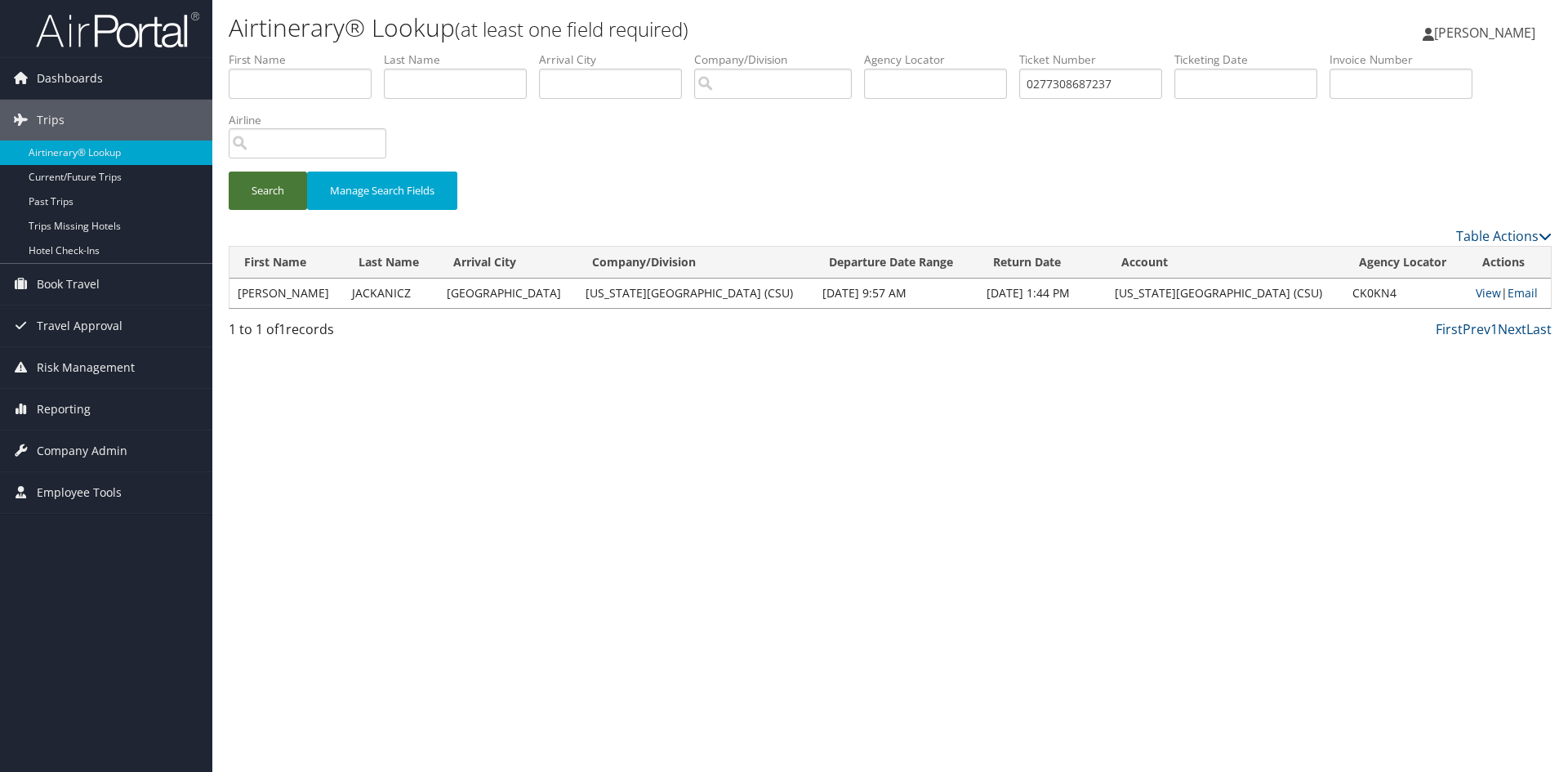
click at [268, 200] on button "Search" at bounding box center [267, 190] width 79 height 38
click at [1473, 286] on link "View" at bounding box center [1485, 293] width 25 height 16
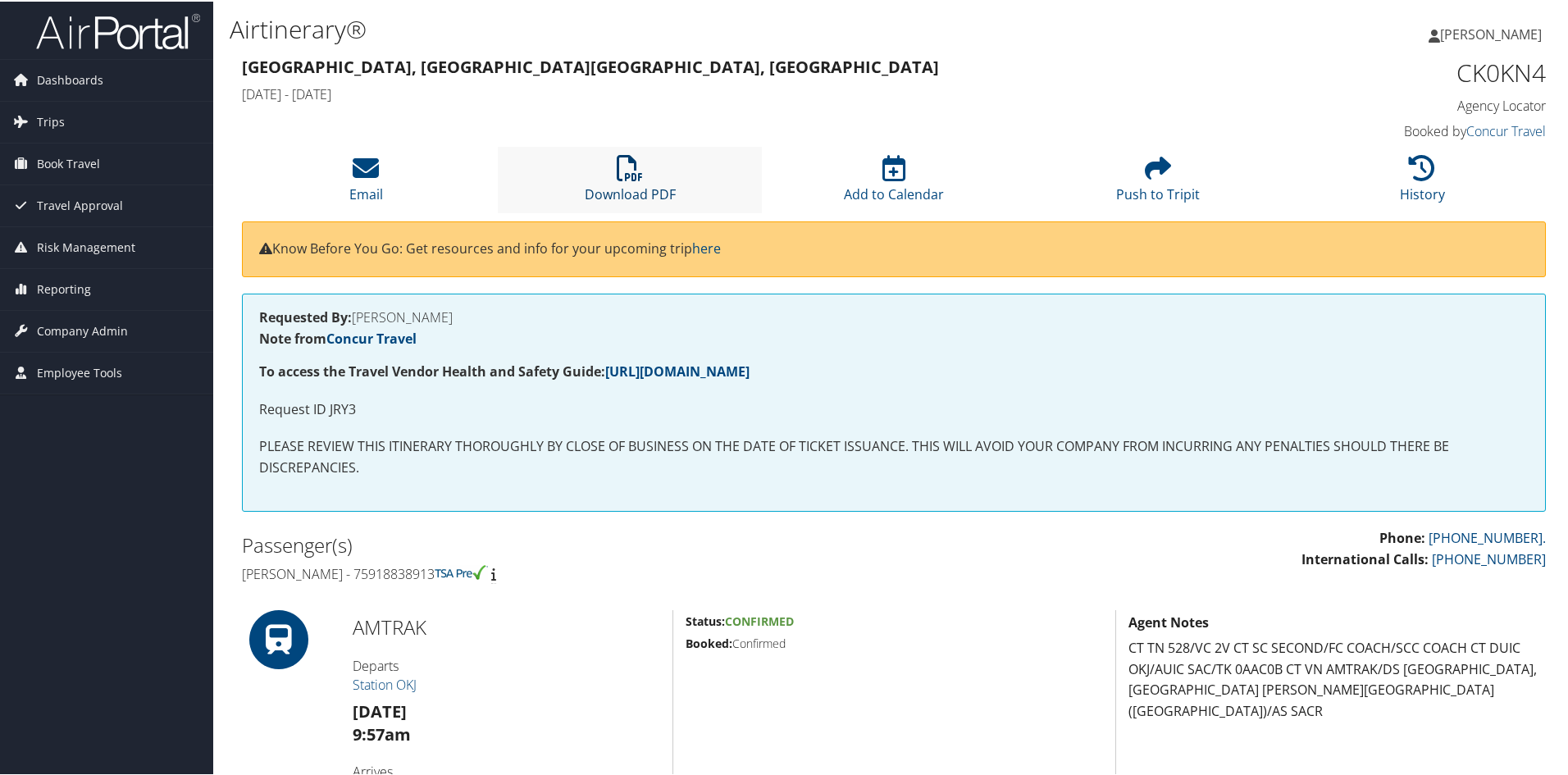
click at [617, 169] on icon at bounding box center [630, 166] width 26 height 26
click at [614, 168] on li "Download PDF" at bounding box center [630, 178] width 264 height 66
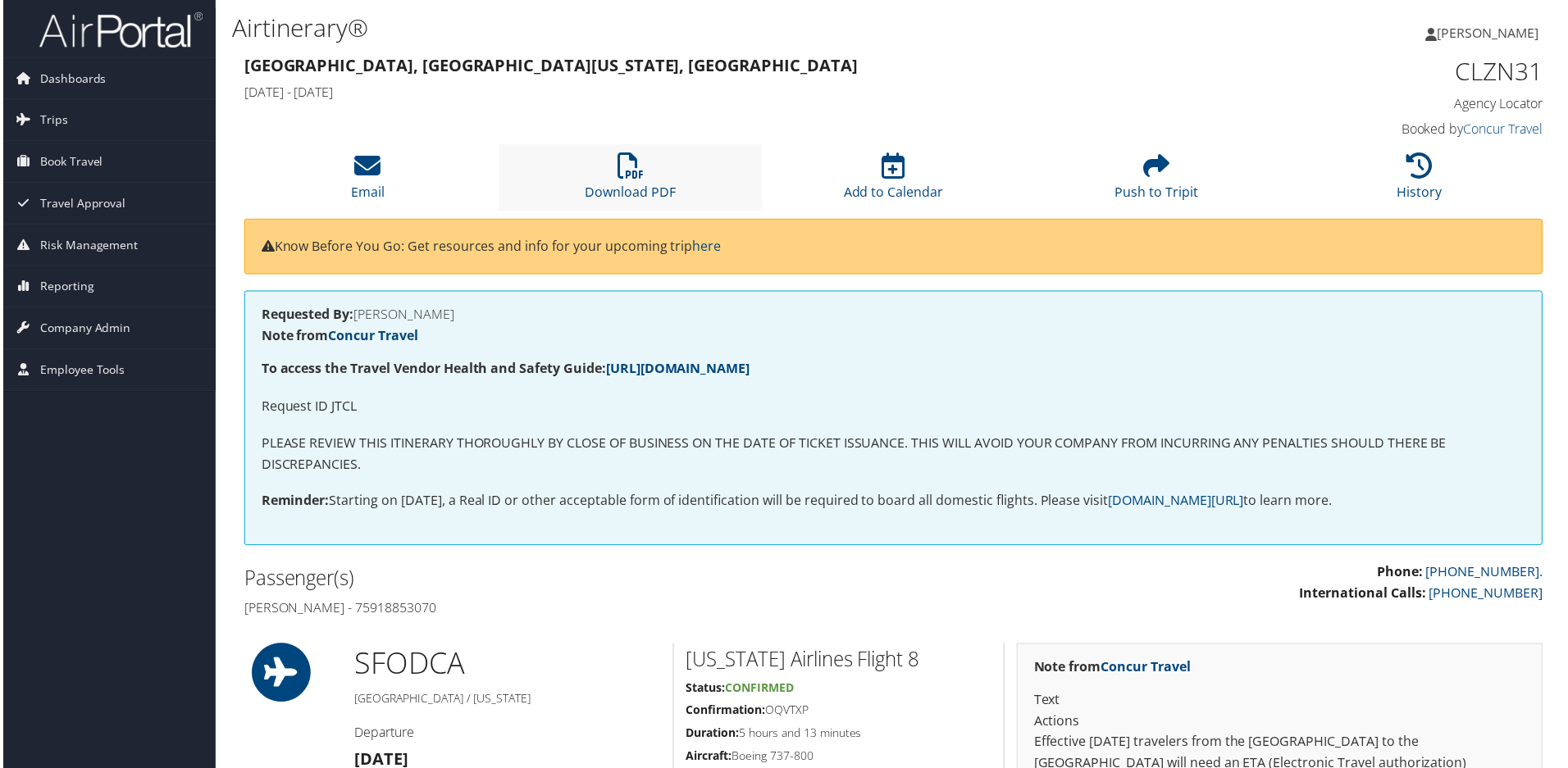
click at [614, 179] on li "Download PDF" at bounding box center [630, 178] width 264 height 66
